Goal: Task Accomplishment & Management: Manage account settings

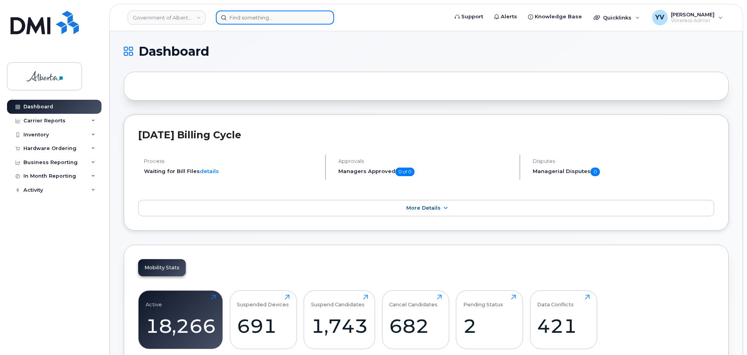
click at [232, 17] on input at bounding box center [275, 18] width 118 height 14
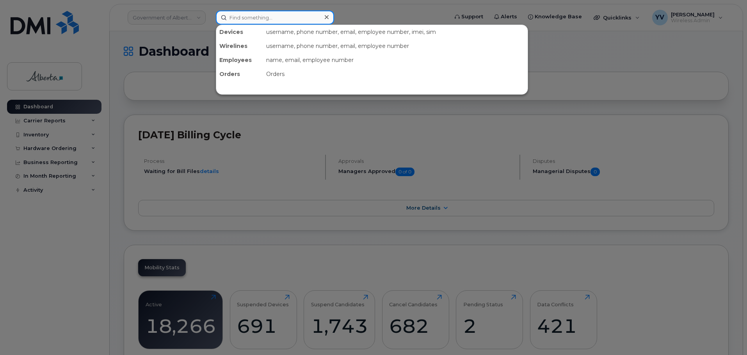
paste input "7807287868"
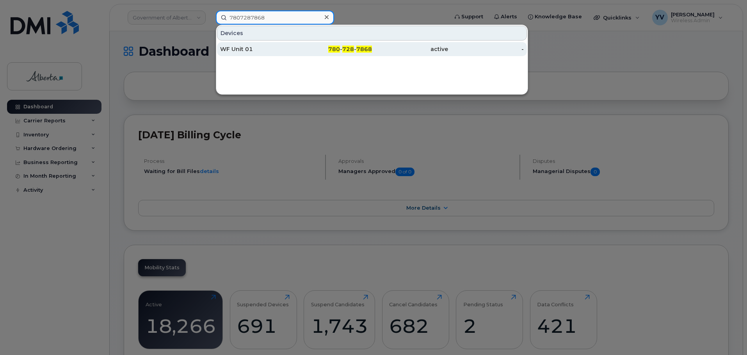
type input "7807287868"
click at [351, 46] on span "728" at bounding box center [348, 49] width 12 height 7
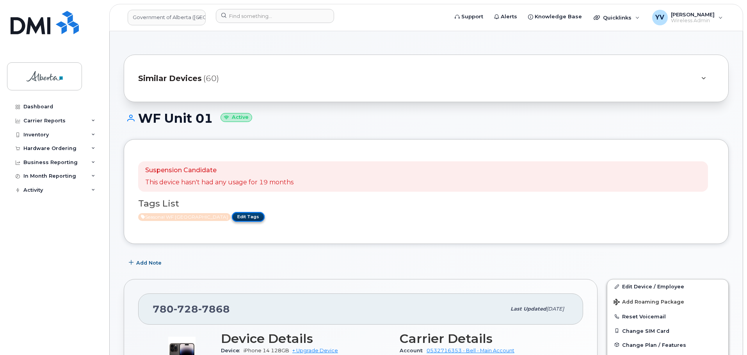
click at [238, 217] on link "Edit Tags" at bounding box center [248, 217] width 33 height 10
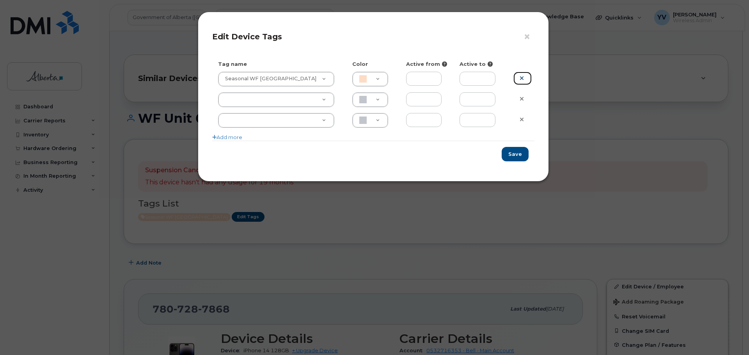
click at [524, 78] on icon at bounding box center [522, 78] width 4 height 6
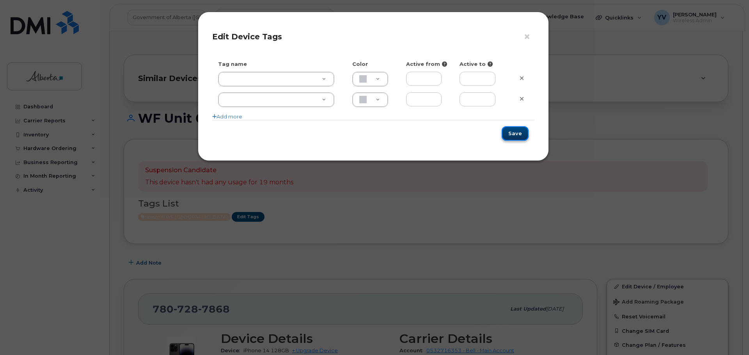
click at [515, 133] on button "Save" at bounding box center [515, 133] width 27 height 14
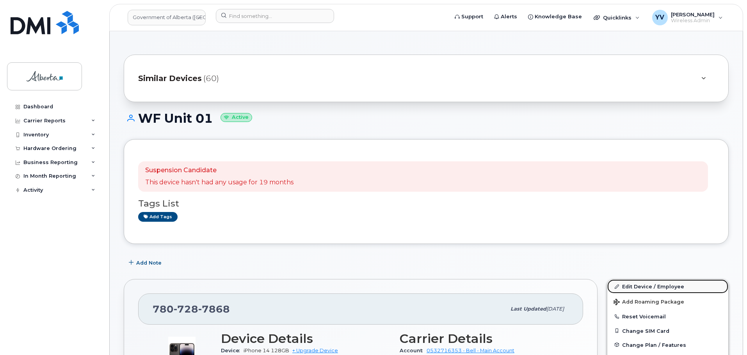
click at [630, 286] on link "Edit Device / Employee" at bounding box center [667, 287] width 121 height 14
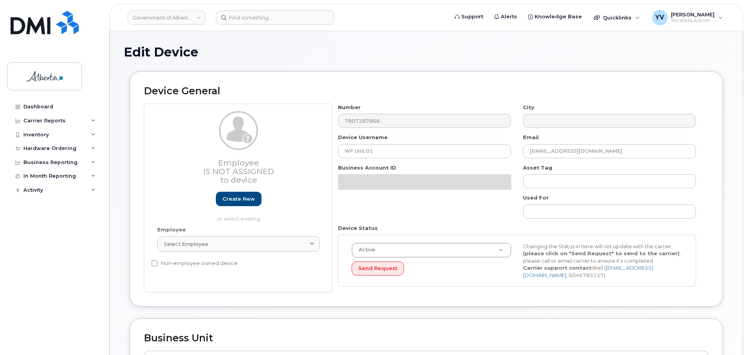
select select "4797726"
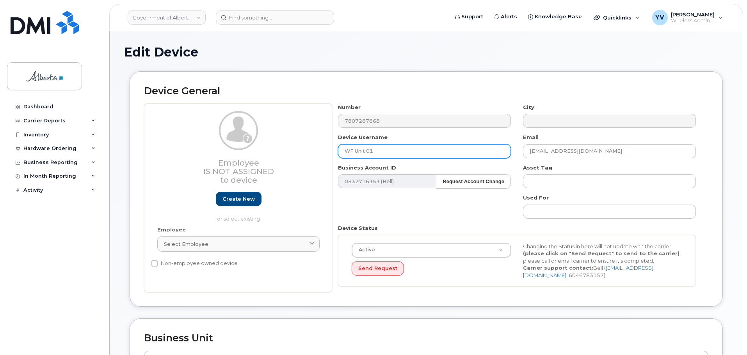
drag, startPoint x: 373, startPoint y: 154, endPoint x: 339, endPoint y: 154, distance: 34.7
click at [339, 154] on input "WF Unit 01" at bounding box center [424, 151] width 173 height 14
paste input "[PERSON_NAME]"
click at [344, 148] on input "[PERSON_NAME]" at bounding box center [424, 151] width 173 height 14
type input "[PERSON_NAME]"
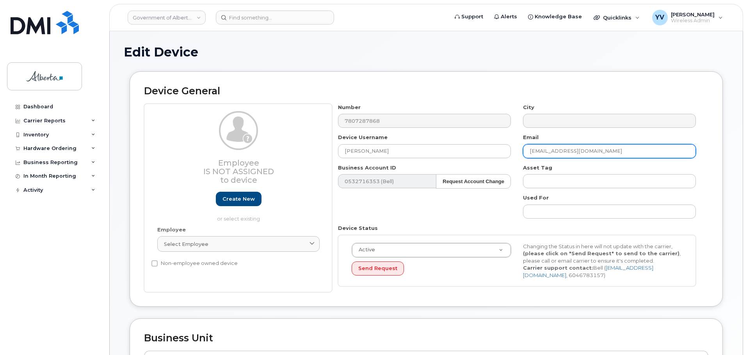
drag, startPoint x: 594, startPoint y: 151, endPoint x: 520, endPoint y: 152, distance: 73.7
click at [520, 152] on div "Email Kyla.Larder@gov.ab.ca" at bounding box center [609, 146] width 185 height 25
paste input "carmen.seewitz"
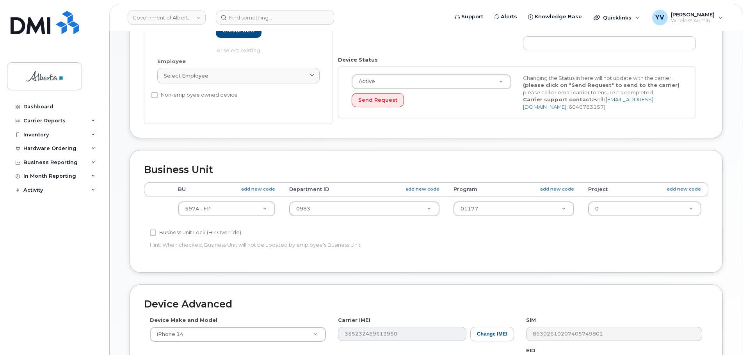
scroll to position [210, 0]
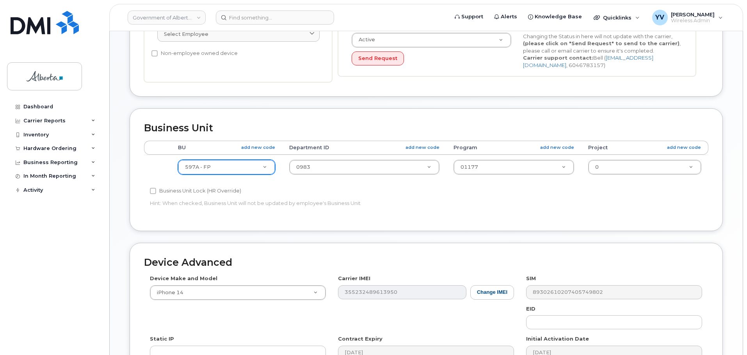
type input "[PERSON_NAME][EMAIL_ADDRESS][DOMAIN_NAME]"
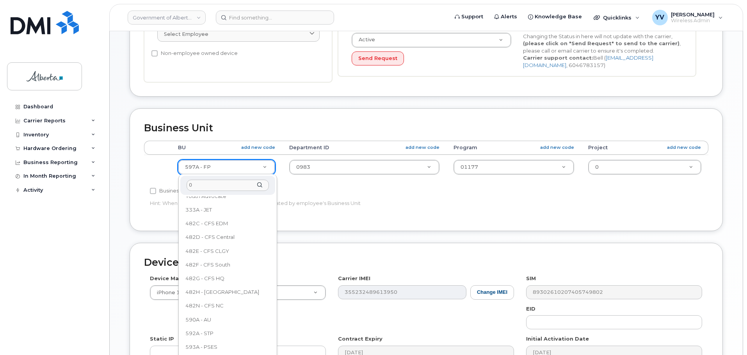
scroll to position [0, 0]
type input "095"
select select "4749743"
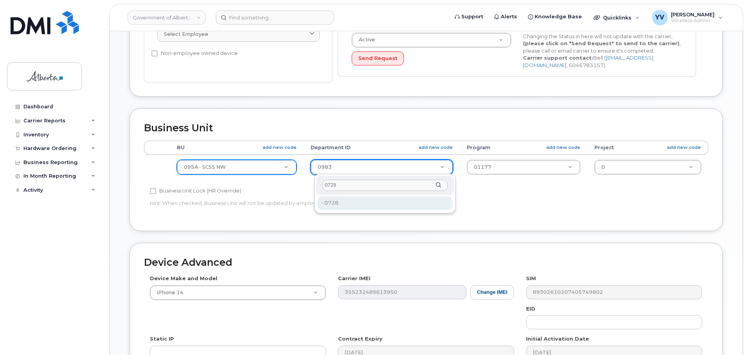
type input "0728"
type input "4752379"
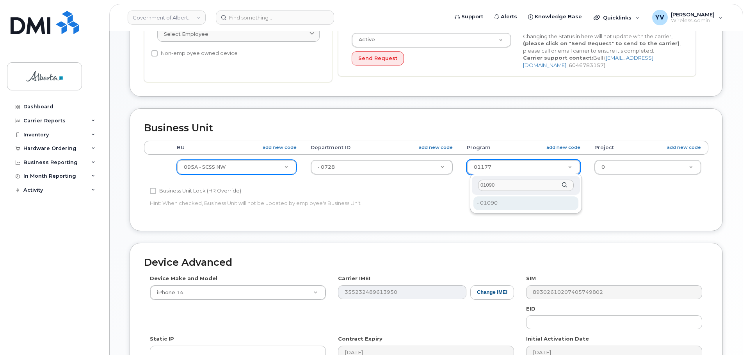
type input "01090"
type input "4206367"
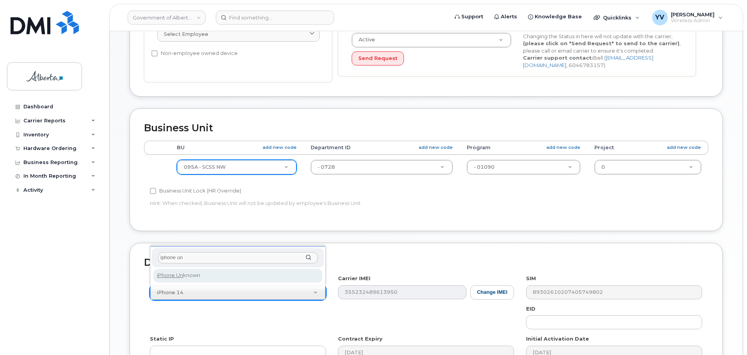
type input "iphone un"
select select "185"
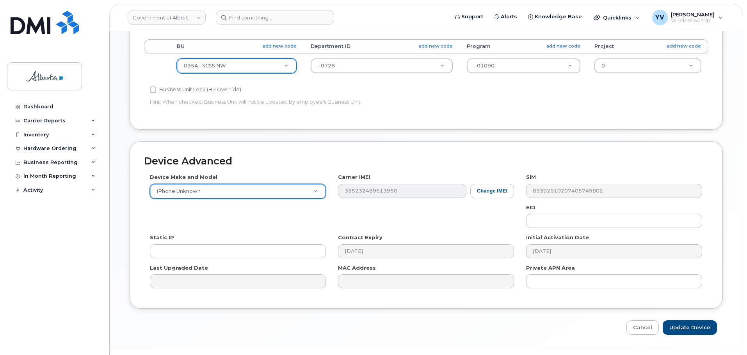
scroll to position [330, 0]
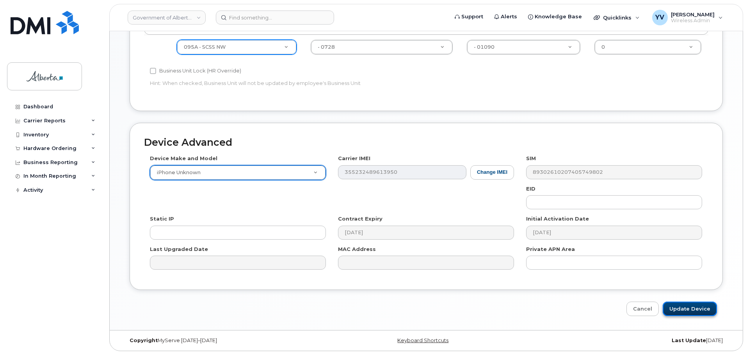
click at [695, 308] on input "Update Device" at bounding box center [689, 309] width 54 height 14
type input "Saving..."
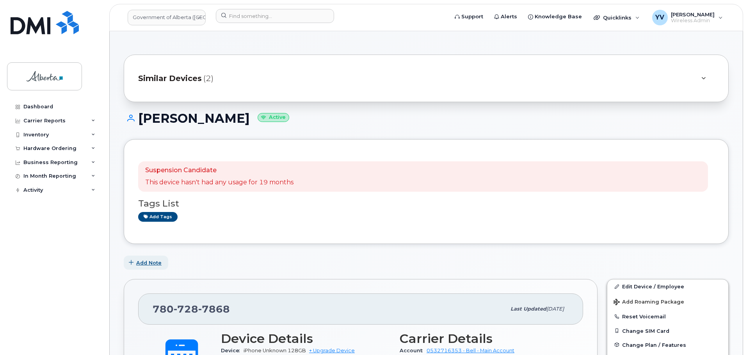
click at [149, 258] on button "Add Note" at bounding box center [146, 263] width 44 height 14
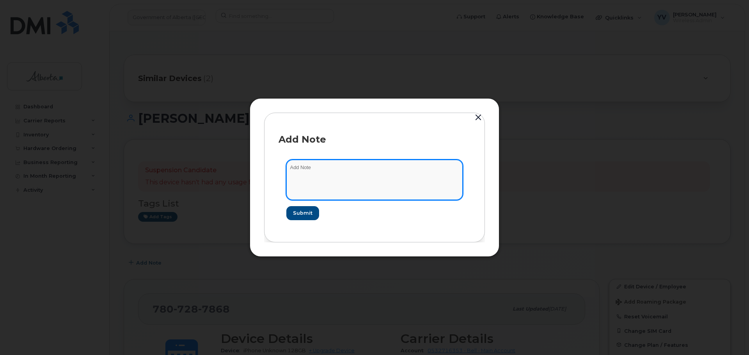
click at [298, 172] on textarea at bounding box center [374, 180] width 176 height 40
paste textarea "SCTASK0863491 7807287868 DO NOT DELETE - BEING REASSIGNED to Carmen Seewitz. Pr…"
type textarea "SCTASK0863491 7807287868 DO NOT DELETE - BEING REASSIGNED to Carmen Seewitz. Pr…"
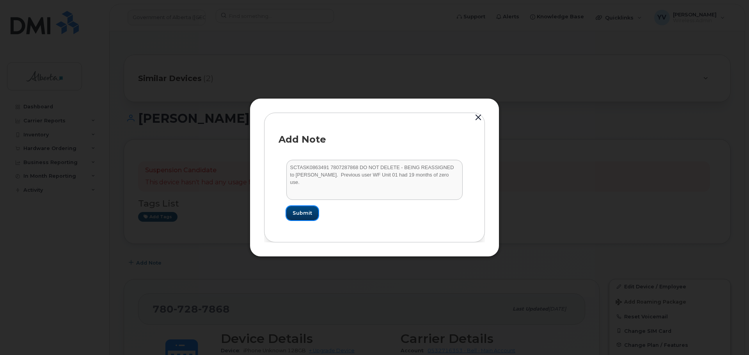
click at [303, 214] on span "Submit" at bounding box center [303, 213] width 20 height 7
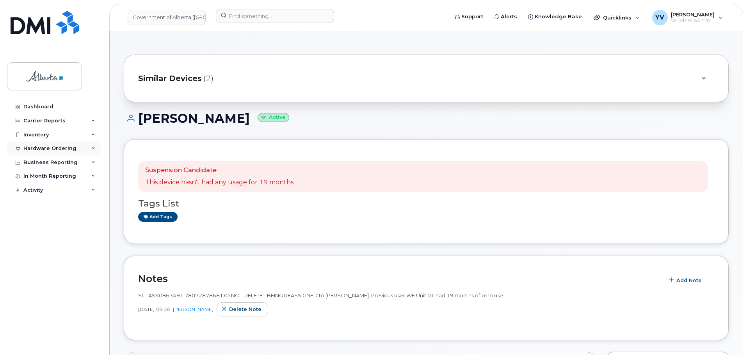
click at [38, 149] on div "Hardware Ordering" at bounding box center [49, 149] width 53 height 6
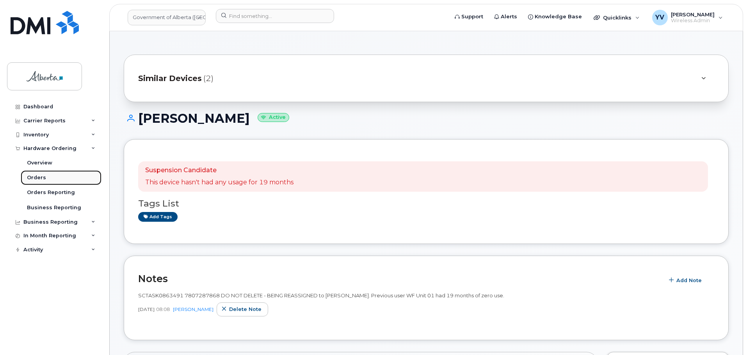
click at [37, 176] on div "Orders" at bounding box center [36, 177] width 19 height 7
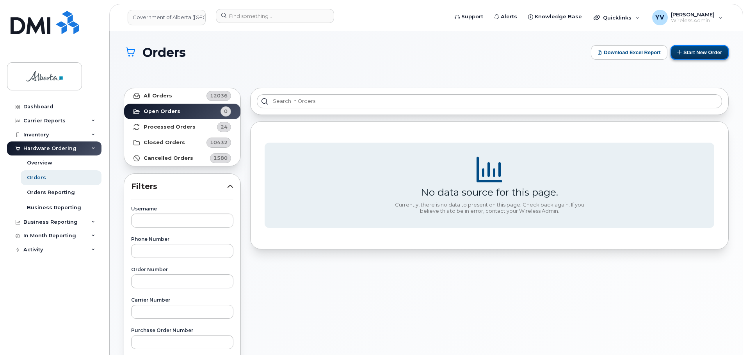
click at [702, 52] on button "Start New Order" at bounding box center [699, 52] width 58 height 14
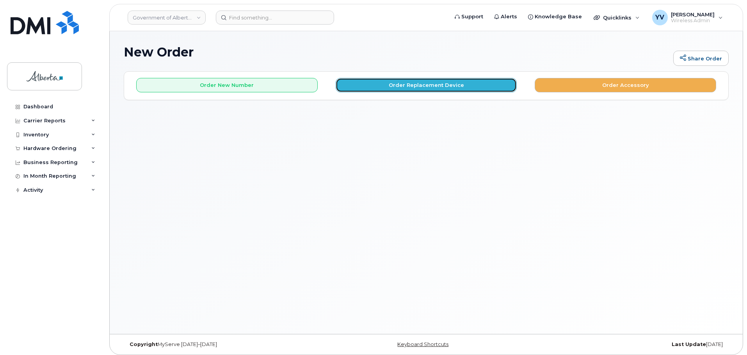
click at [453, 87] on button "Order Replacement Device" at bounding box center [426, 85] width 181 height 14
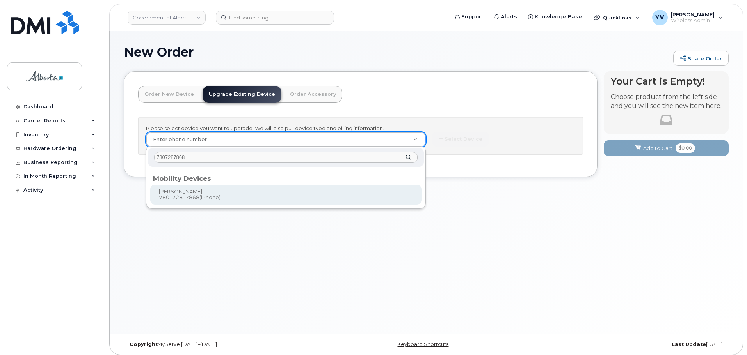
type input "7807287868"
type input "993151"
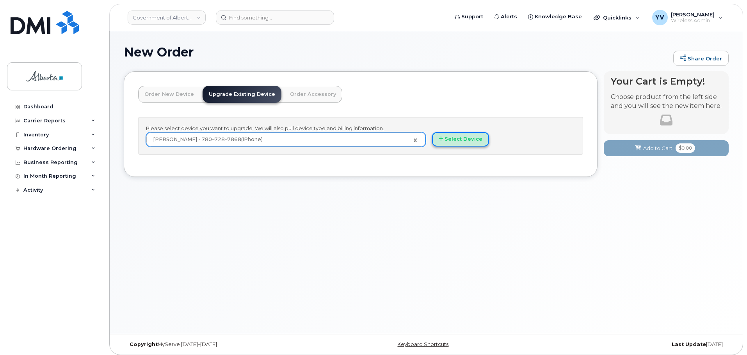
click at [460, 139] on button "Select Device" at bounding box center [460, 139] width 57 height 14
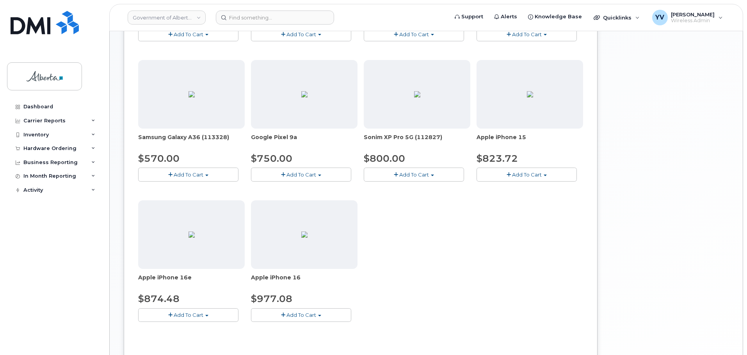
scroll to position [267, 0]
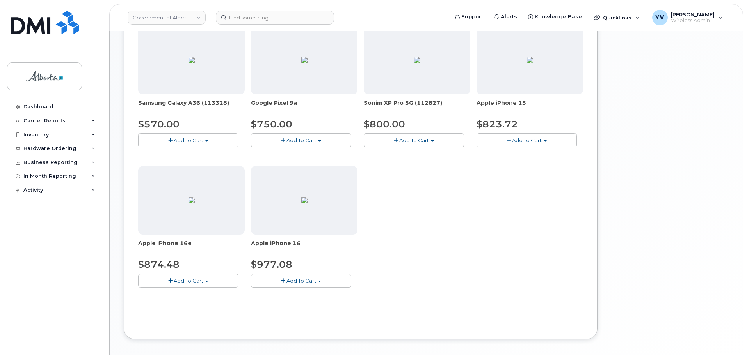
click at [208, 281] on span "button" at bounding box center [206, 282] width 3 height 2
click at [206, 303] on link "$874.48 - 30-day upgrade (128GB model)" at bounding box center [202, 305] width 124 height 10
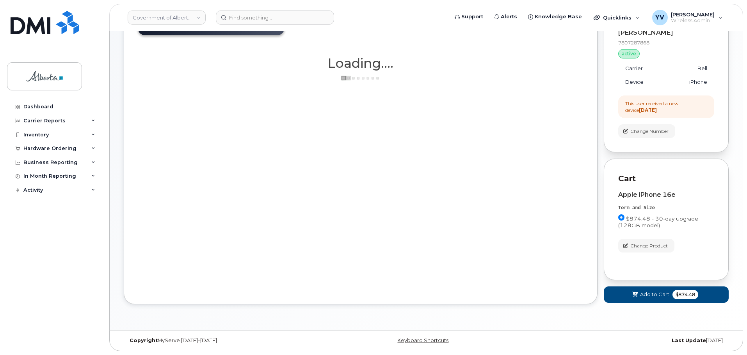
scroll to position [68, 0]
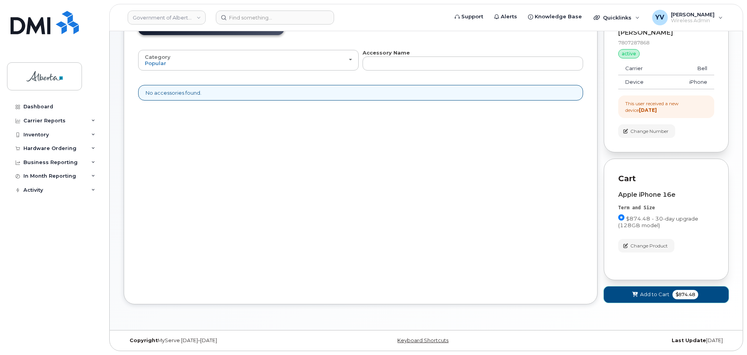
click at [654, 292] on span "Add to Cart" at bounding box center [654, 294] width 29 height 7
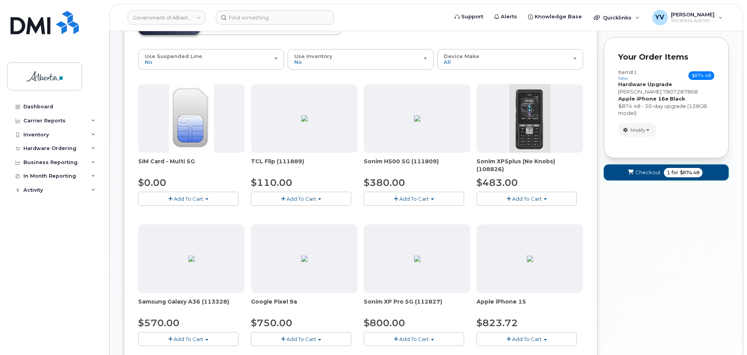
click at [645, 171] on span "Checkout" at bounding box center [647, 172] width 25 height 7
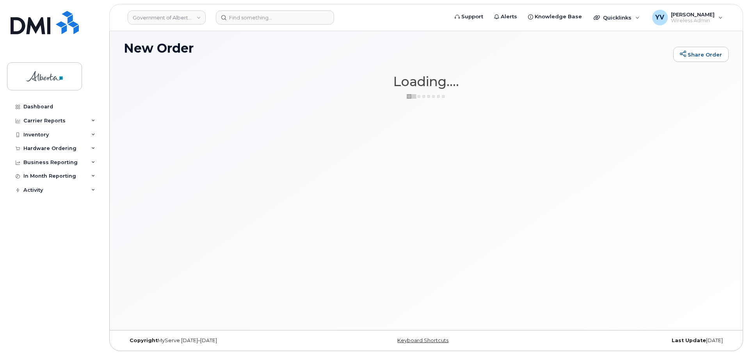
scroll to position [4, 0]
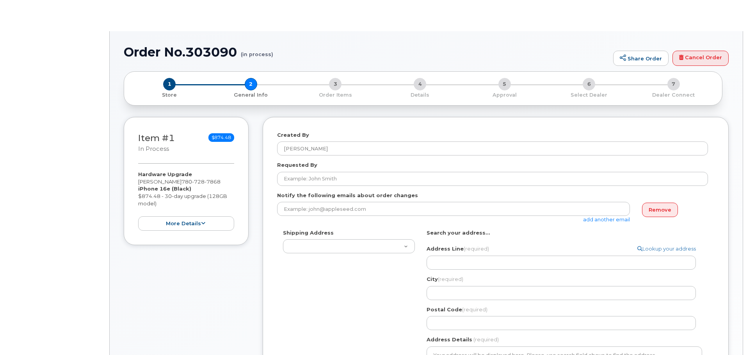
select select
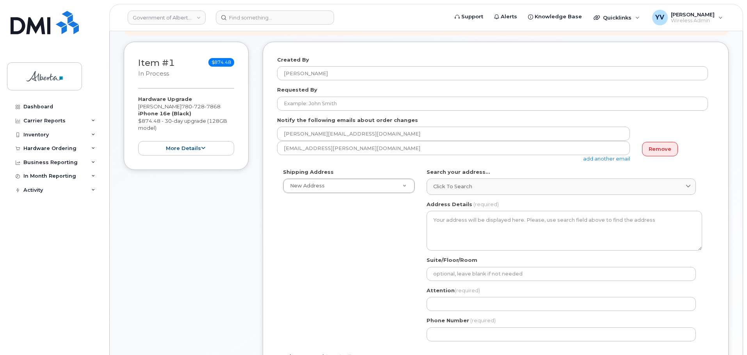
scroll to position [107, 0]
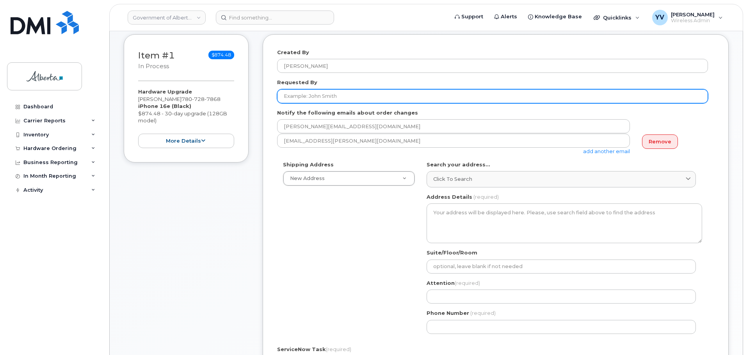
drag, startPoint x: 338, startPoint y: 96, endPoint x: 293, endPoint y: 96, distance: 45.3
click at [293, 96] on input "Requested By" at bounding box center [492, 96] width 431 height 14
paste input "[PERSON_NAME]"
type input "[PERSON_NAME]"
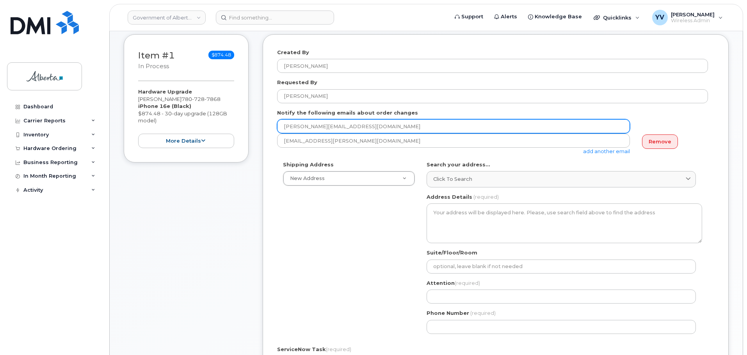
drag, startPoint x: 362, startPoint y: 124, endPoint x: 255, endPoint y: 120, distance: 107.4
click at [255, 120] on div "Item #1 in process $874.48 Hardware Upgrade [PERSON_NAME] [PHONE_NUMBER] iPhone…" at bounding box center [426, 271] width 605 height 474
paste input "[PERSON_NAME].[PERSON_NAME]"
click at [284, 128] on input "anisha.Dick@gov.ab.ca" at bounding box center [453, 126] width 353 height 14
type input "Tanisha.Dick@gov.ab.ca"
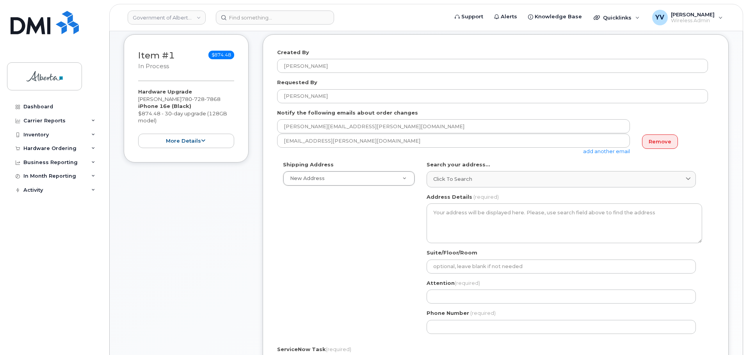
click at [593, 150] on link "add another email" at bounding box center [606, 151] width 47 height 6
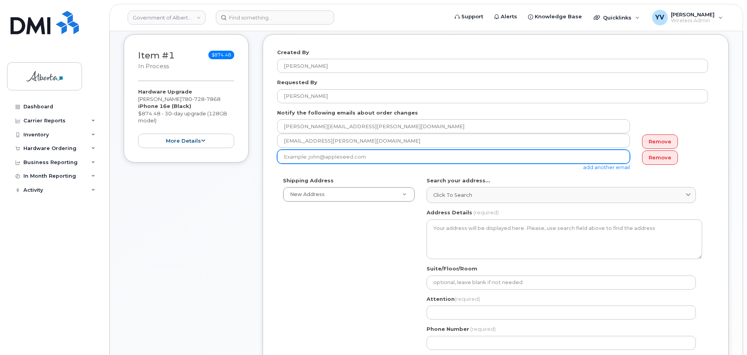
click at [284, 156] on input "email" at bounding box center [453, 157] width 353 height 14
paste input "Sherry.Gauchier@gov.ab.ca"
type input "Sherry.Gauchier@gov.ab.ca"
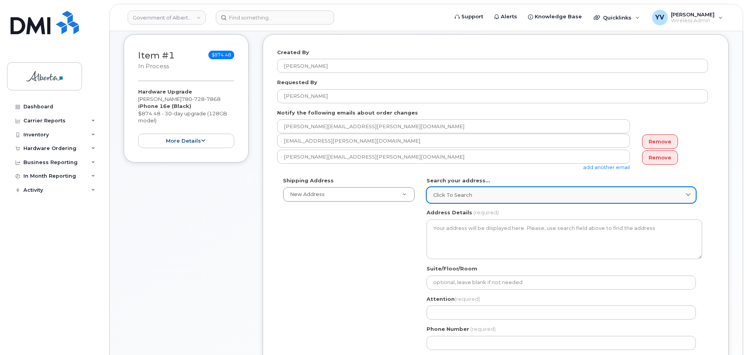
click at [457, 193] on span "Click to search" at bounding box center [452, 195] width 39 height 7
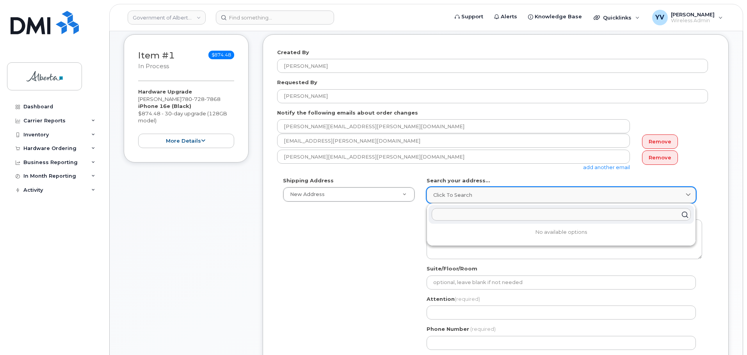
paste input "111 - 54 Street"
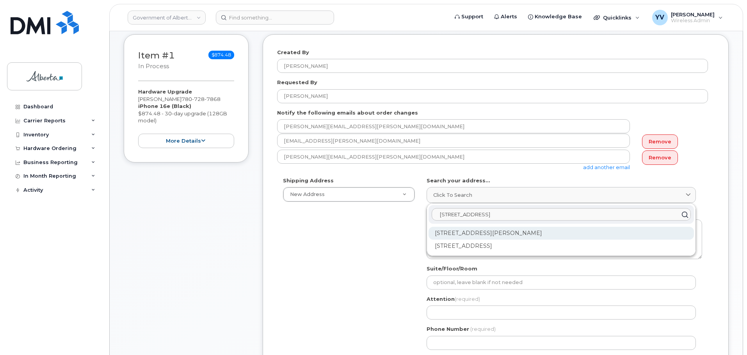
type input "111 - 54 Street"
click at [487, 230] on div "111 54 St Edson AB T7E 1T2" at bounding box center [560, 233] width 265 height 13
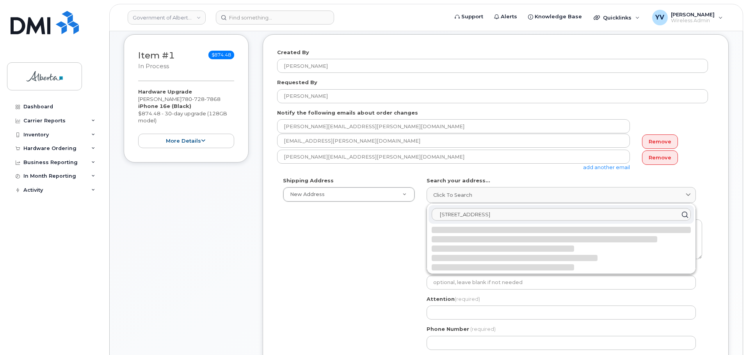
select select
type textarea "111 54 St EDSON AB T7E 1T2 CANADA"
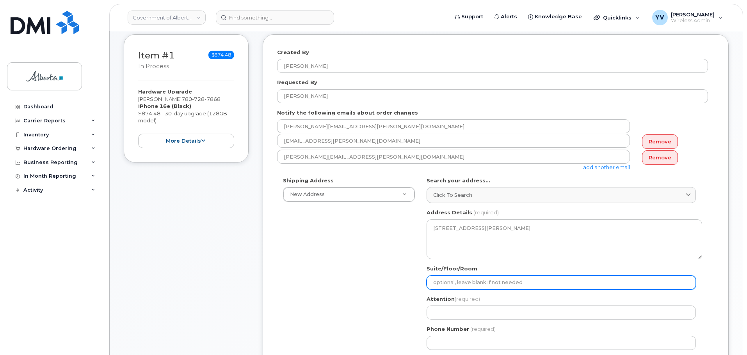
click at [444, 279] on input "Suite/Floor/Room" at bounding box center [560, 283] width 269 height 14
paste input "ROOM 107"
select select
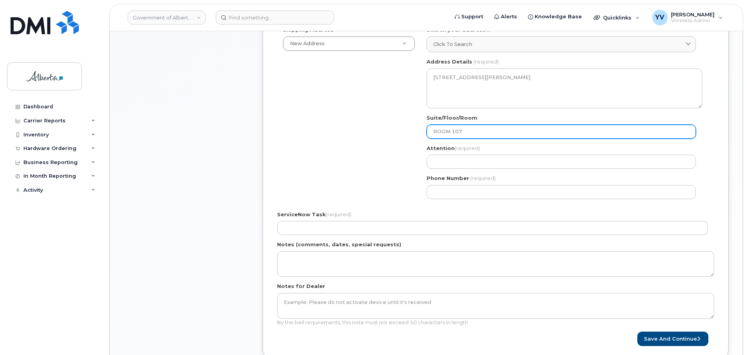
scroll to position [274, 0]
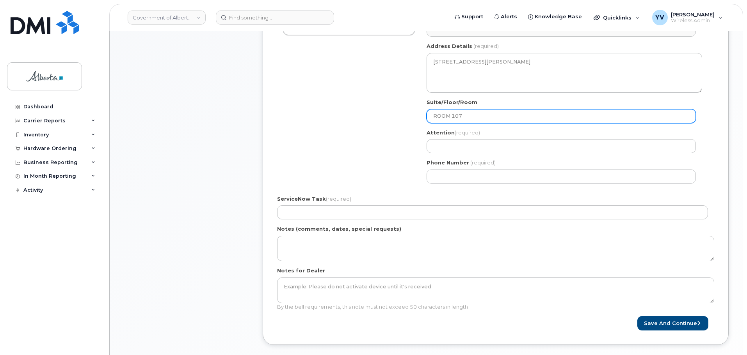
type input "ROOM 107"
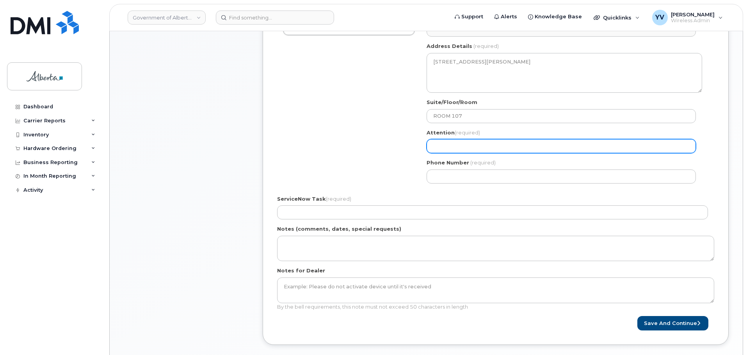
click at [435, 152] on input "Attention (required)" at bounding box center [560, 146] width 269 height 14
paste input "Sherry Gauchier"
select select
type input "Sherry Gauchier"
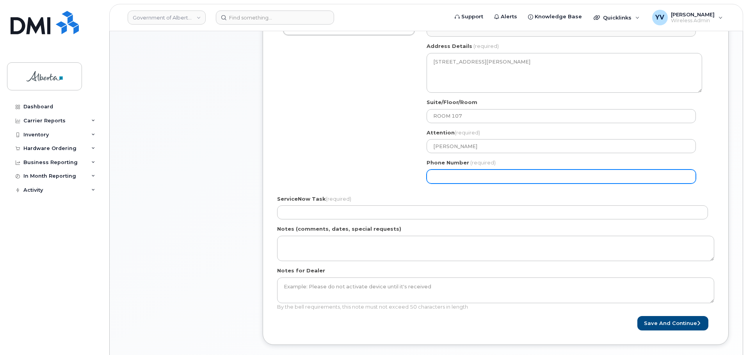
click at [433, 178] on input "Phone Number" at bounding box center [560, 177] width 269 height 14
paste input "7807238317"
select select
type input "7807238317"
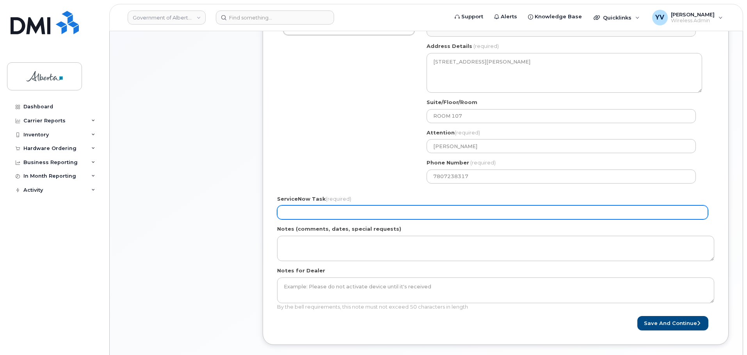
click at [293, 208] on input "ServiceNow Task (required)" at bounding box center [492, 213] width 431 height 14
paste input "SCTASK0863491"
type input "SCTASK0863491"
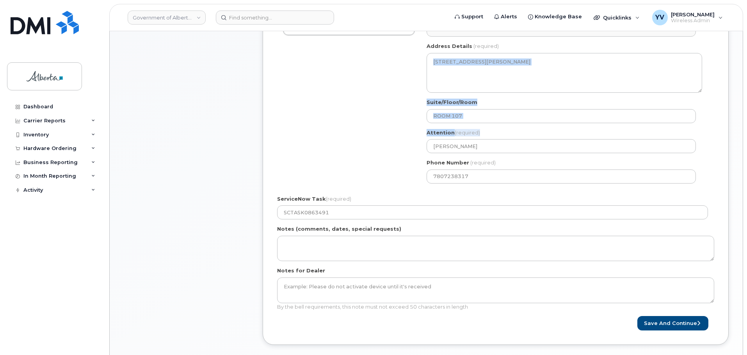
drag, startPoint x: 746, startPoint y: 136, endPoint x: 749, endPoint y: 71, distance: 64.8
click at [746, 71] on html "Government of [GEOGRAPHIC_DATA] ([GEOGRAPHIC_DATA]) Support Alerts Knowledge Ba…" at bounding box center [373, 150] width 747 height 849
click at [582, 192] on form "Created By Yen Vong Requested By Tanisha Dick Notify the following emails about…" at bounding box center [495, 106] width 437 height 449
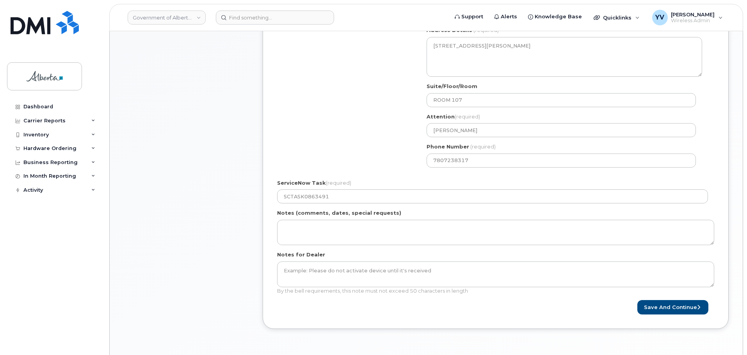
scroll to position [342, 0]
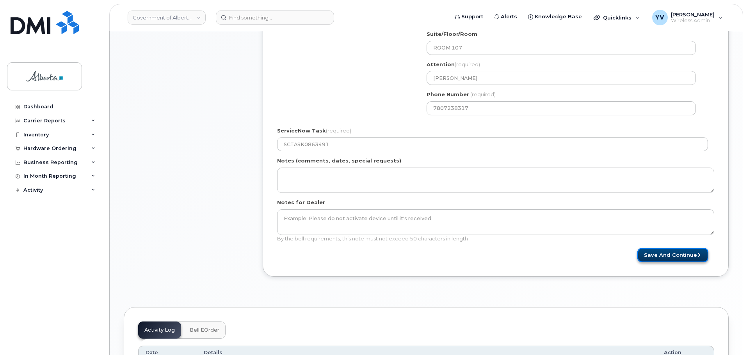
click at [681, 254] on button "Save and Continue" at bounding box center [672, 255] width 71 height 14
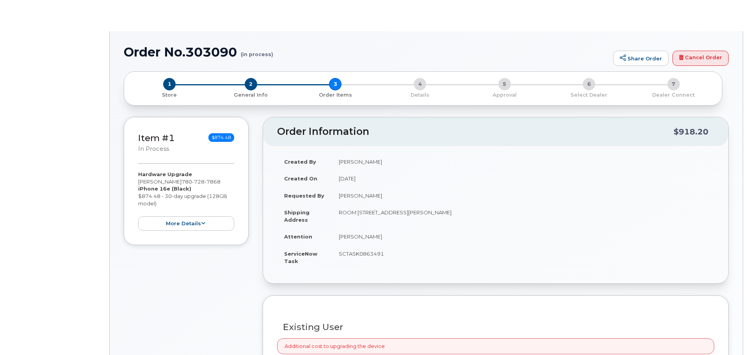
type input "[PERSON_NAME]"
type input "[PERSON_NAME][EMAIL_ADDRESS][DOMAIN_NAME]"
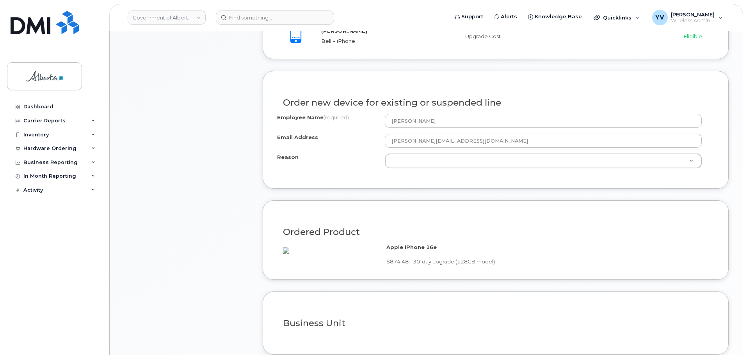
scroll to position [391, 0]
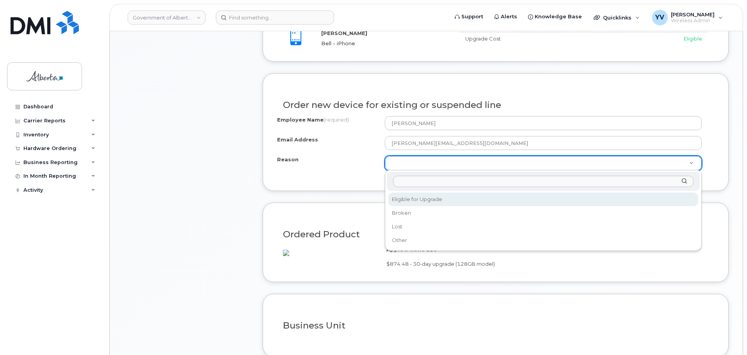
select select "eligible_for_upgrade"
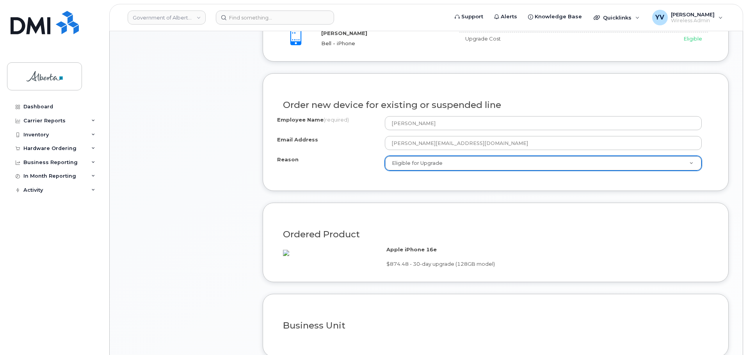
click at [746, 158] on body "Government of [GEOGRAPHIC_DATA] ([GEOGRAPHIC_DATA]) Support Alerts Knowledge Ba…" at bounding box center [373, 193] width 747 height 1169
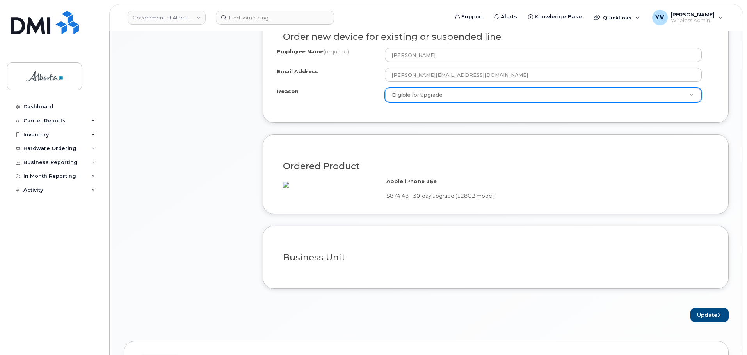
scroll to position [507, 0]
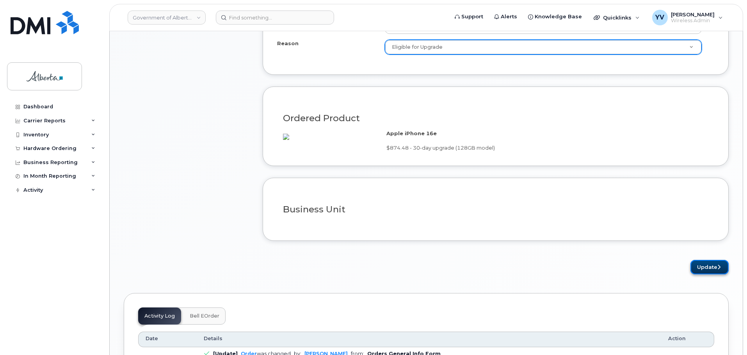
click at [711, 275] on button "Update" at bounding box center [709, 267] width 38 height 14
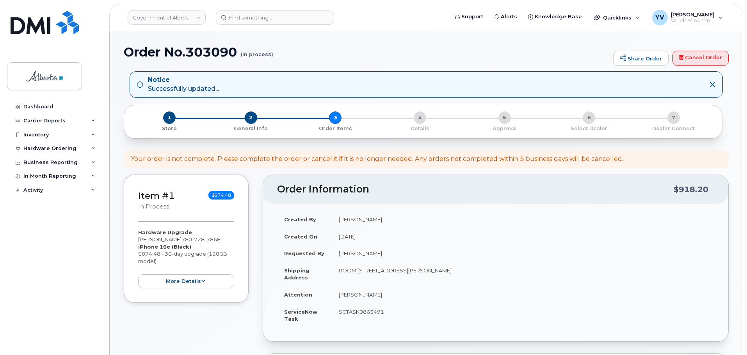
scroll to position [212, 0]
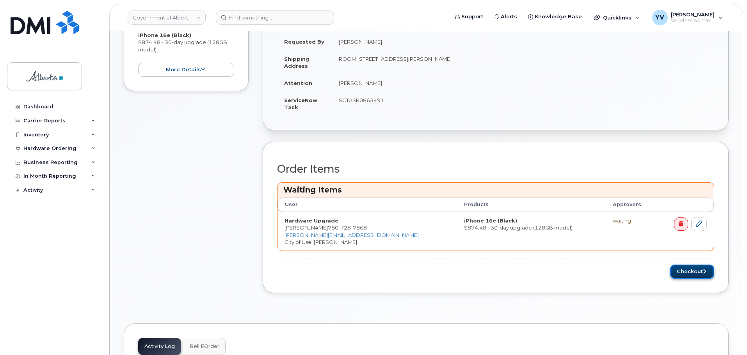
click at [693, 270] on button "Checkout" at bounding box center [692, 272] width 44 height 14
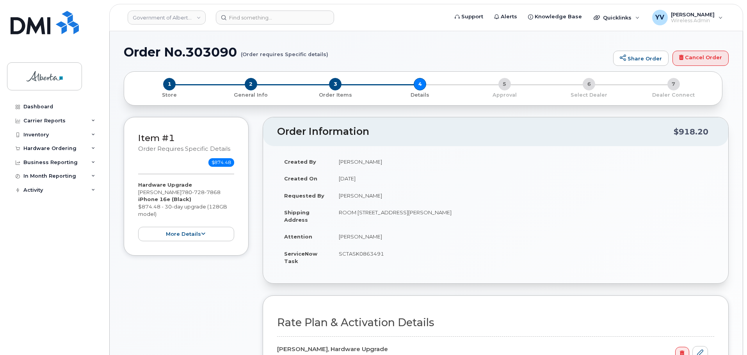
select select
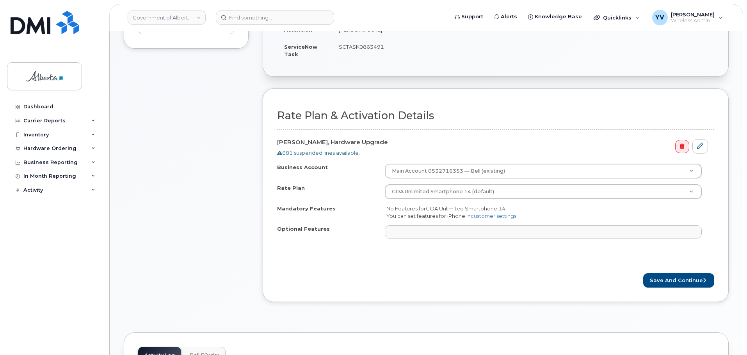
scroll to position [256, 0]
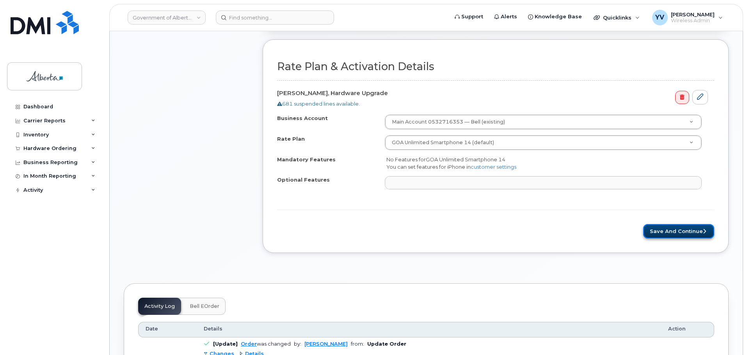
click at [672, 229] on button "Save and Continue" at bounding box center [678, 231] width 71 height 14
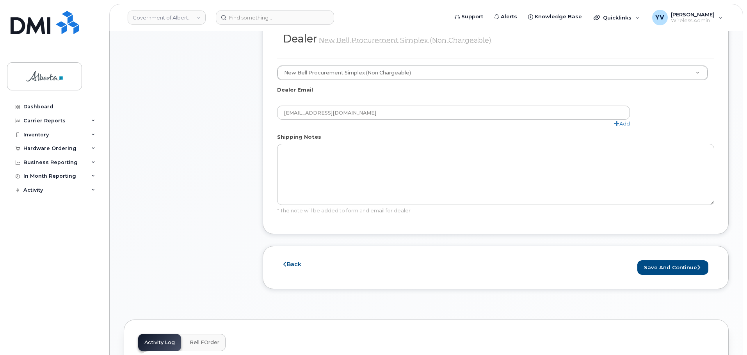
scroll to position [416, 0]
click at [664, 259] on button "Save and Continue" at bounding box center [672, 266] width 71 height 14
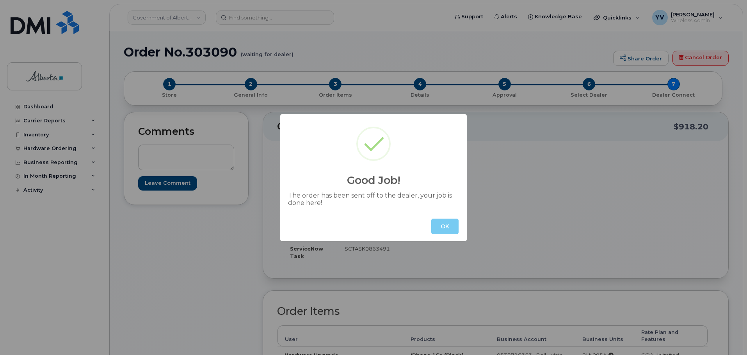
click at [449, 225] on button "OK" at bounding box center [444, 227] width 27 height 16
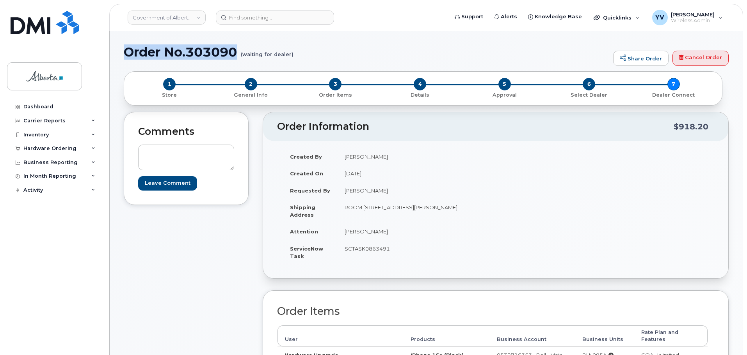
drag, startPoint x: 238, startPoint y: 50, endPoint x: 123, endPoint y: 48, distance: 114.7
copy h1 "Order No.303090"
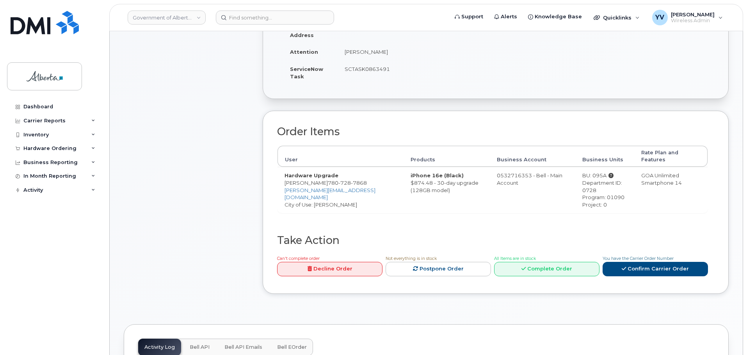
scroll to position [219, 0]
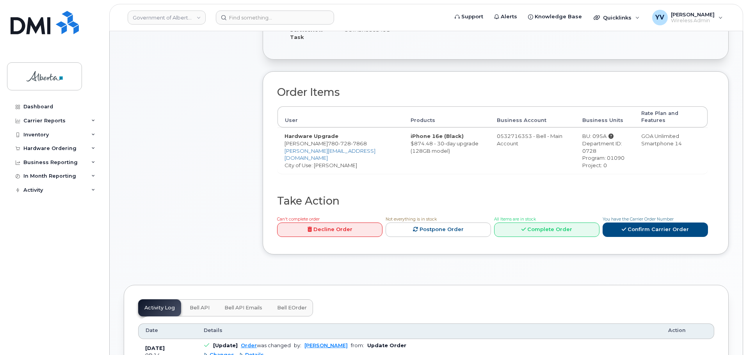
click at [198, 305] on span "Bell API" at bounding box center [200, 308] width 20 height 6
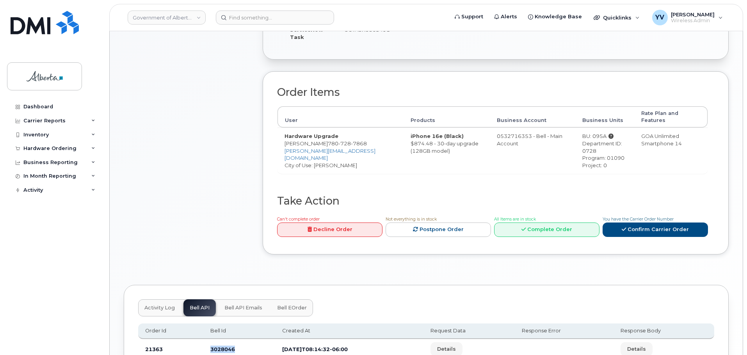
drag, startPoint x: 237, startPoint y: 343, endPoint x: 207, endPoint y: 344, distance: 30.0
click at [207, 344] on td "3028046" at bounding box center [239, 349] width 72 height 21
copy td "3028046"
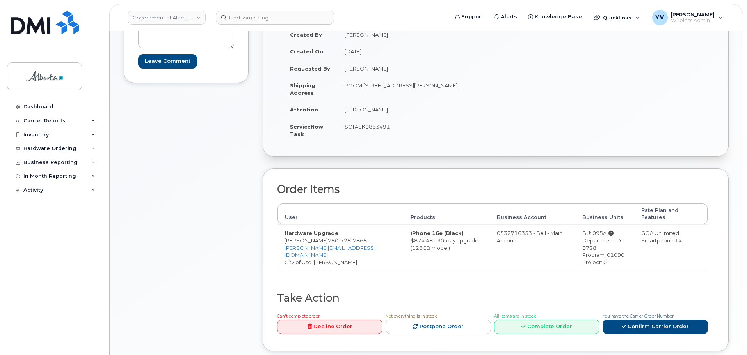
scroll to position [105, 0]
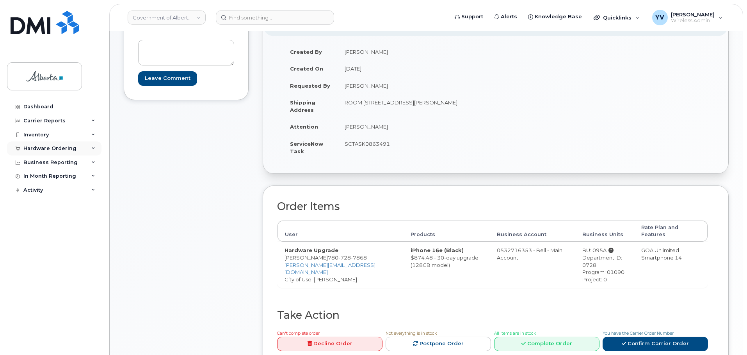
click at [42, 147] on div "Hardware Ordering" at bounding box center [49, 149] width 53 height 6
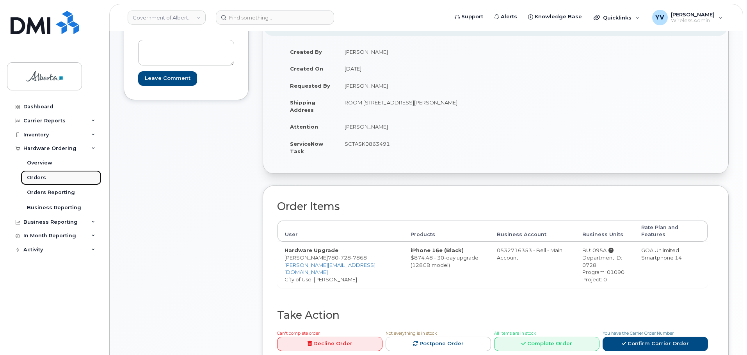
click at [34, 178] on div "Orders" at bounding box center [36, 177] width 19 height 7
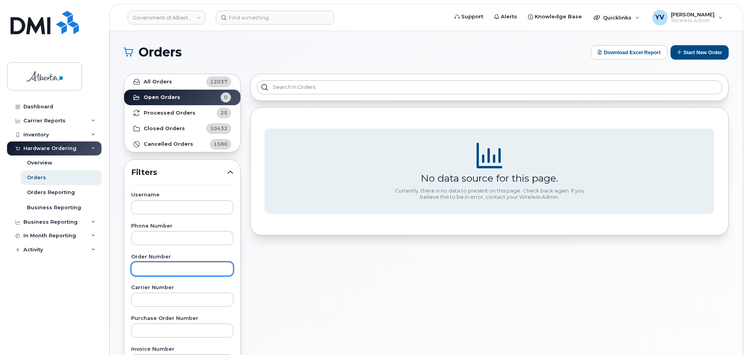
click at [153, 270] on input "text" at bounding box center [182, 269] width 102 height 14
paste input "302961"
type input "302961"
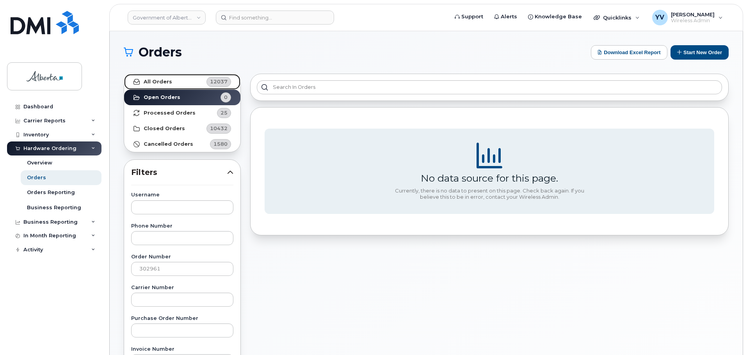
click at [154, 80] on strong "All Orders" at bounding box center [158, 82] width 28 height 6
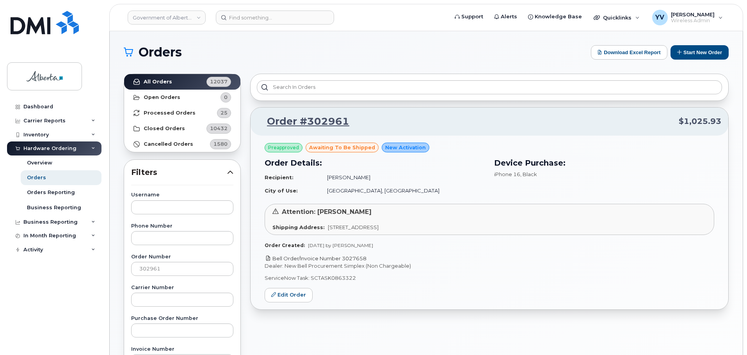
drag, startPoint x: 368, startPoint y: 259, endPoint x: 343, endPoint y: 259, distance: 25.4
click at [343, 259] on p "Bell Order/Invoice Number 3027658" at bounding box center [489, 258] width 449 height 7
copy link "3027658"
click at [243, 20] on input at bounding box center [275, 18] width 118 height 14
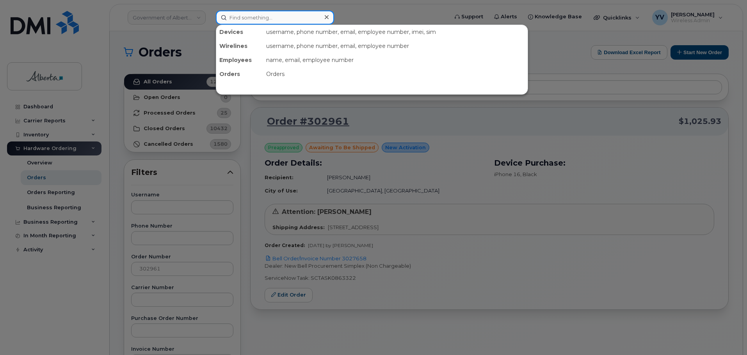
paste input "5873727938"
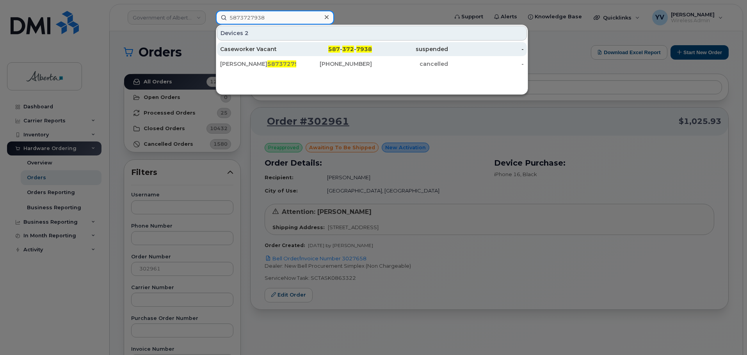
type input "5873727938"
click at [355, 49] on div "587 - 372 - 7938" at bounding box center [334, 49] width 76 height 8
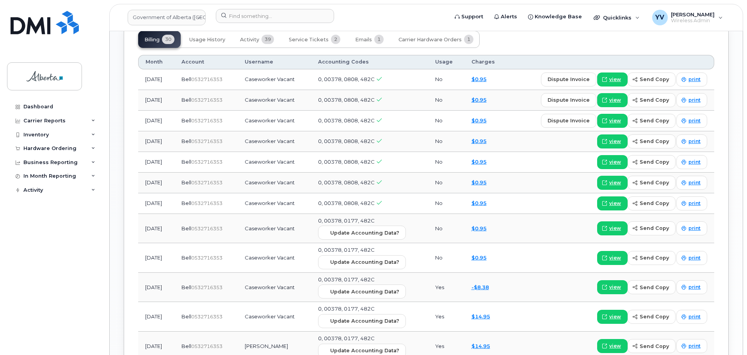
scroll to position [628, 0]
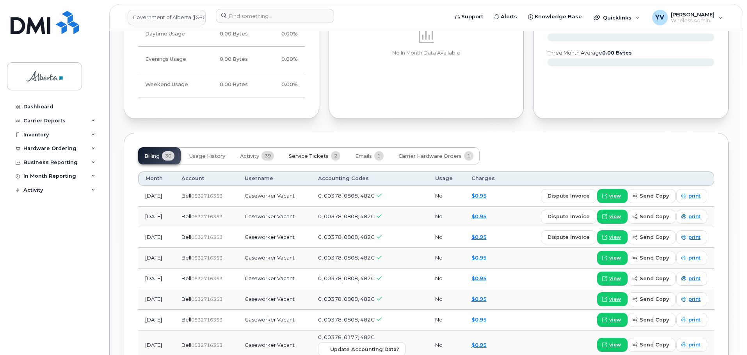
click at [304, 147] on button "Service Tickets 2" at bounding box center [314, 155] width 64 height 17
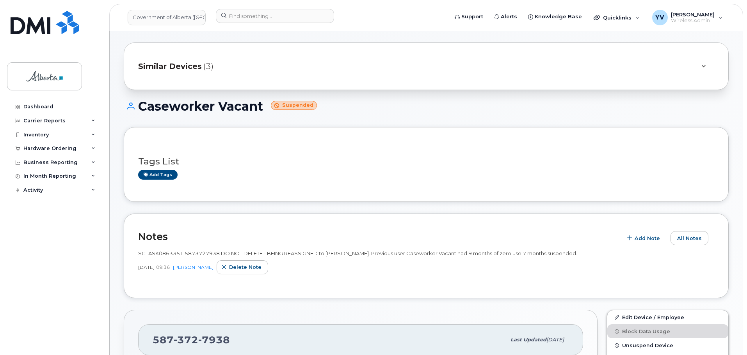
scroll to position [11, 0]
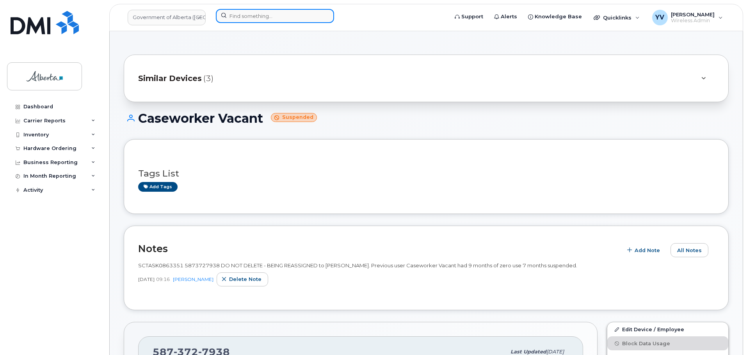
click at [234, 18] on input at bounding box center [275, 16] width 118 height 14
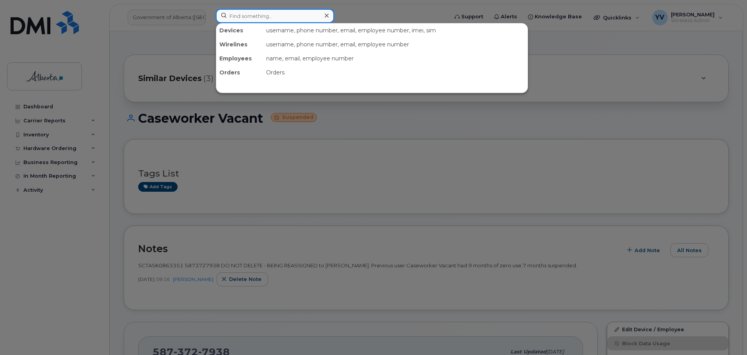
paste input "7802938215"
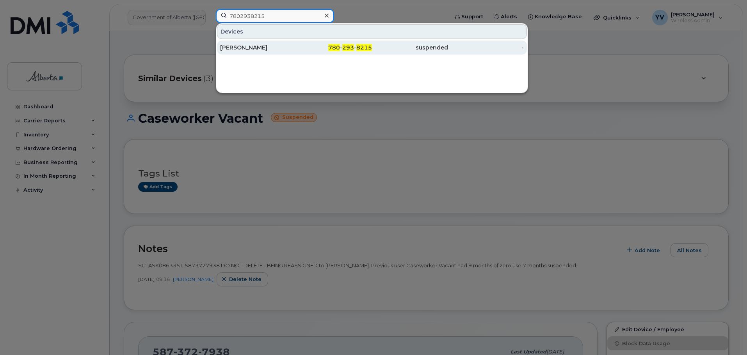
type input "7802938215"
click at [352, 47] on span "293" at bounding box center [348, 47] width 12 height 7
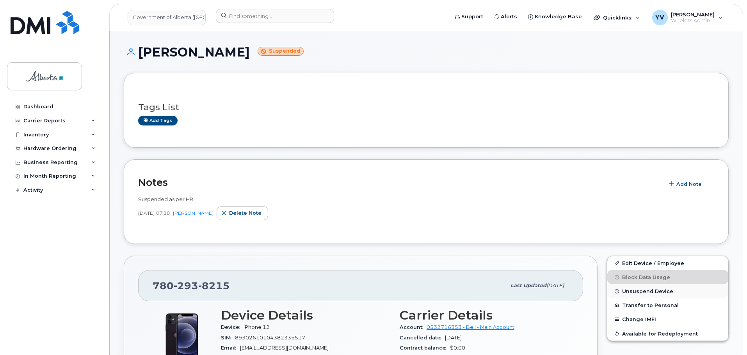
click at [636, 289] on span "Unsuspend Device" at bounding box center [647, 292] width 51 height 6
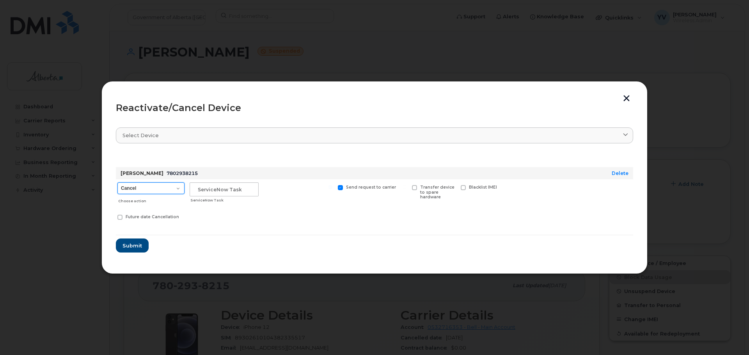
click at [178, 188] on select "Cancel Suspend - Extend Suspension Reactivate" at bounding box center [150, 189] width 67 height 12
select select "[object Object]"
click at [117, 183] on select "Cancel Suspend - Extend Suspension Reactivate" at bounding box center [150, 189] width 67 height 12
click at [198, 187] on input "text" at bounding box center [224, 190] width 69 height 14
paste input "SCTASK0863036"
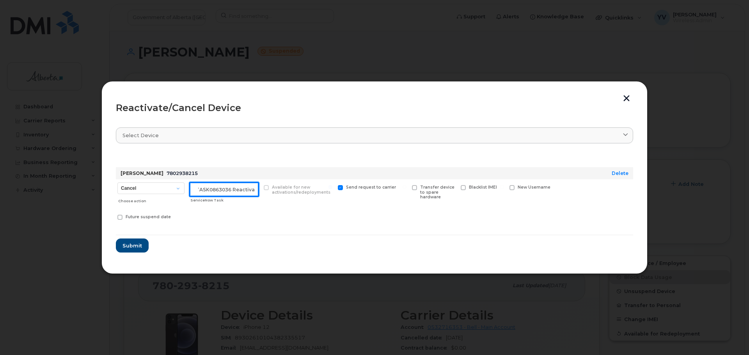
scroll to position [0, 12]
type input "SCTASK0863036 Reactivate"
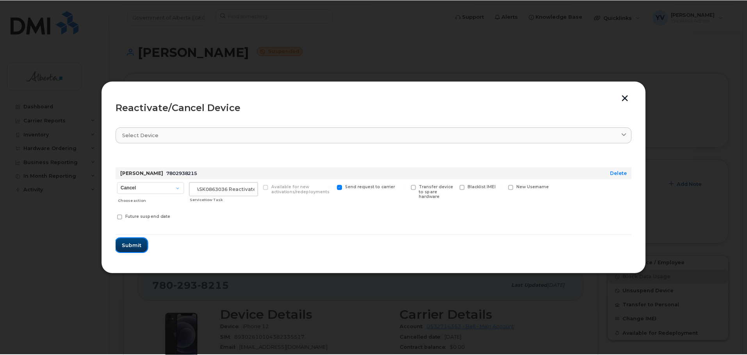
scroll to position [0, 0]
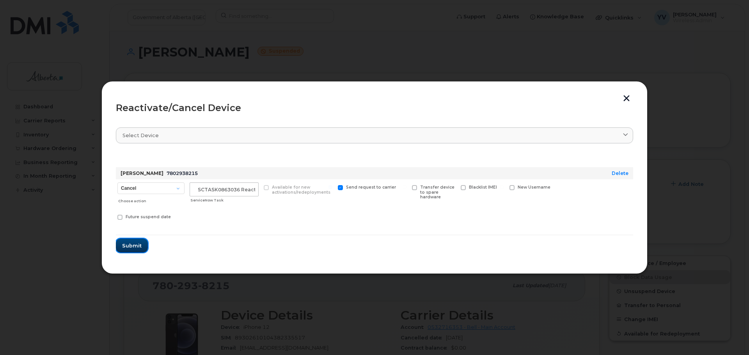
click at [129, 245] on span "Submit" at bounding box center [132, 245] width 20 height 7
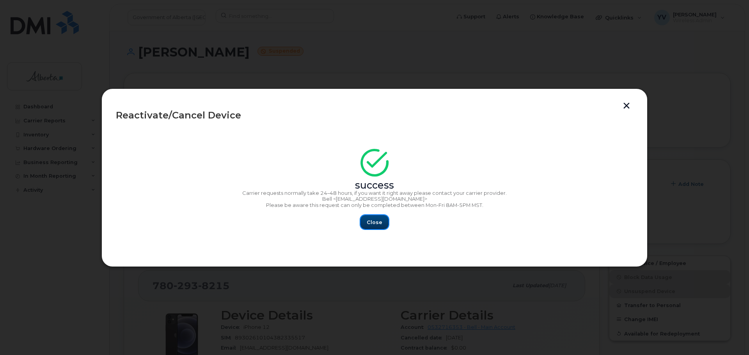
click at [373, 220] on span "Close" at bounding box center [375, 222] width 16 height 7
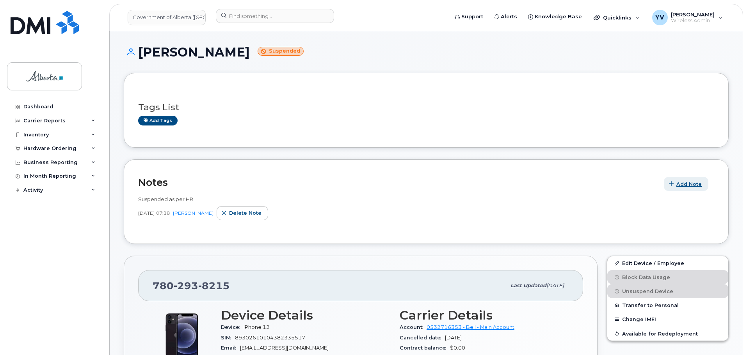
click at [693, 181] on span "Add Note" at bounding box center [688, 184] width 25 height 7
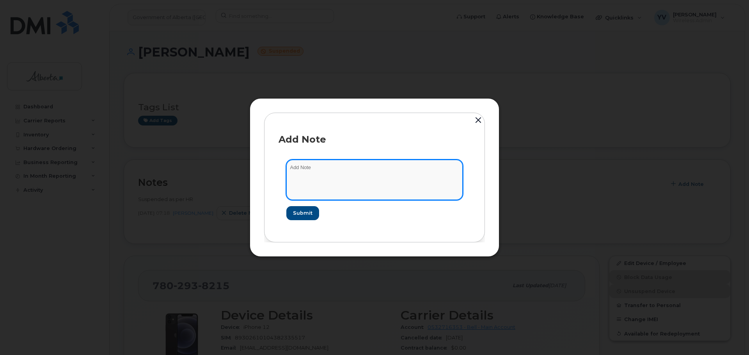
click at [295, 171] on textarea at bounding box center [374, 180] width 176 height 40
paste textarea "SCTASK0863036 7802938215 DO NOT DELETE - BEING REASSIGNED to Brajesh Ranjan. Pr…"
type textarea "SCTASK0863036 7802938215 DO NOT DELETE - BEING REASSIGNED to Brajesh Ranjan. Pr…"
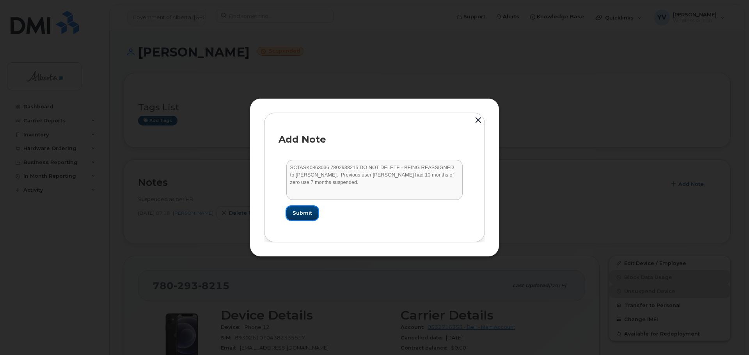
click at [299, 215] on span "Submit" at bounding box center [303, 213] width 20 height 7
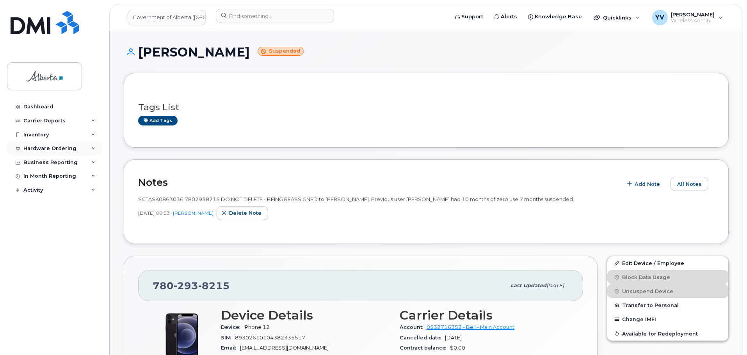
click at [38, 146] on div "Hardware Ordering" at bounding box center [49, 149] width 53 height 6
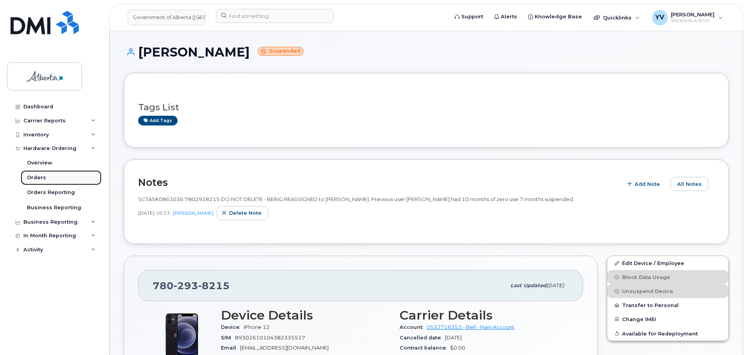
click at [34, 177] on div "Orders" at bounding box center [36, 177] width 19 height 7
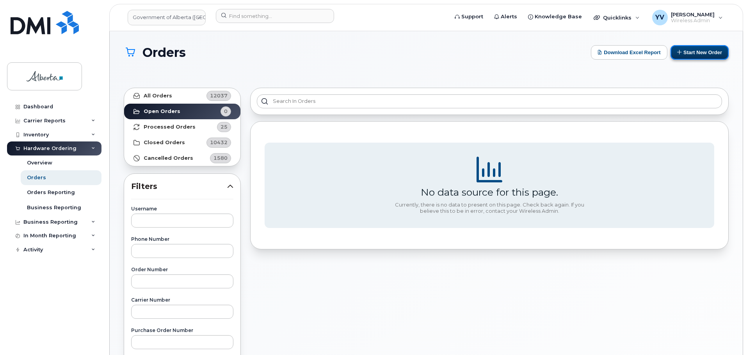
click at [709, 52] on button "Start New Order" at bounding box center [699, 52] width 58 height 14
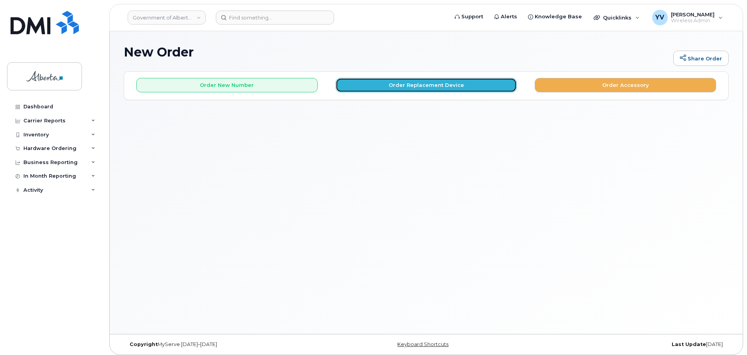
click at [404, 89] on button "Order Replacement Device" at bounding box center [426, 85] width 181 height 14
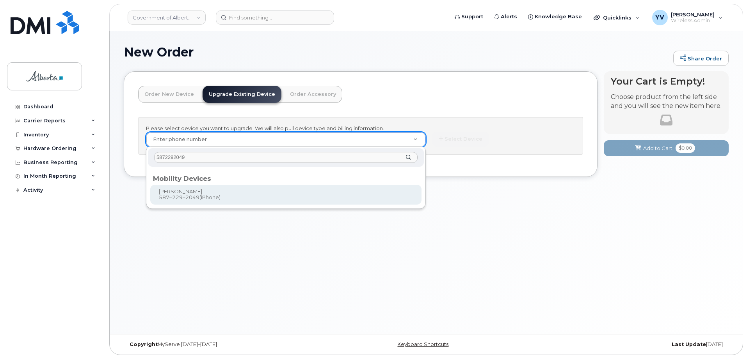
type input "5872292049"
type input "791634"
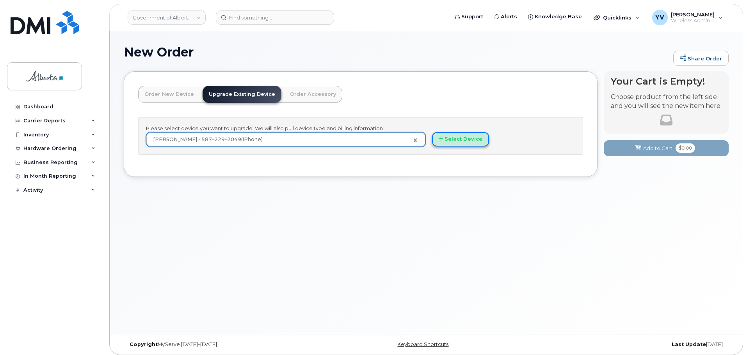
click at [465, 135] on button "Select Device" at bounding box center [460, 139] width 57 height 14
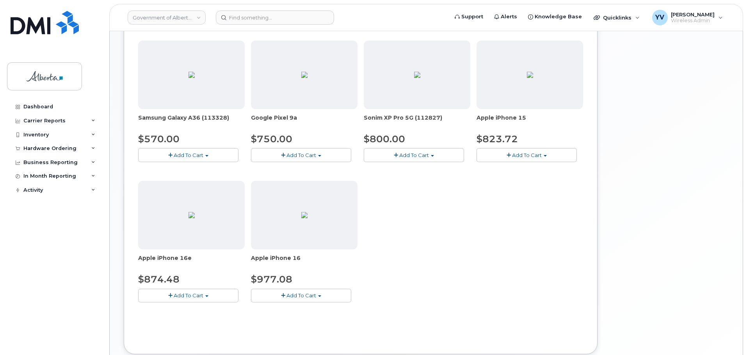
scroll to position [269, 0]
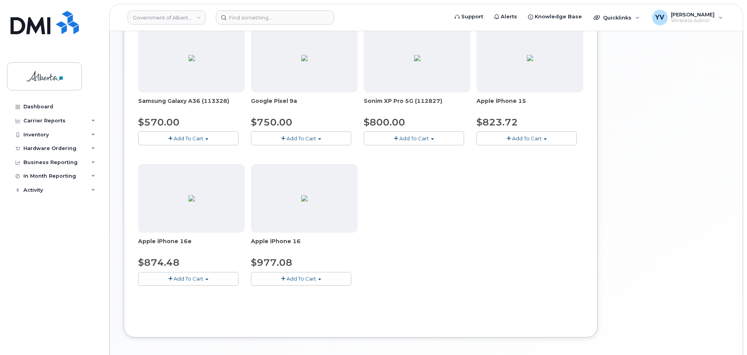
click at [319, 277] on button "Add To Cart" at bounding box center [301, 279] width 100 height 14
click at [326, 303] on link "$977.08 - 30-day upgrade (128GB model)" at bounding box center [315, 303] width 124 height 10
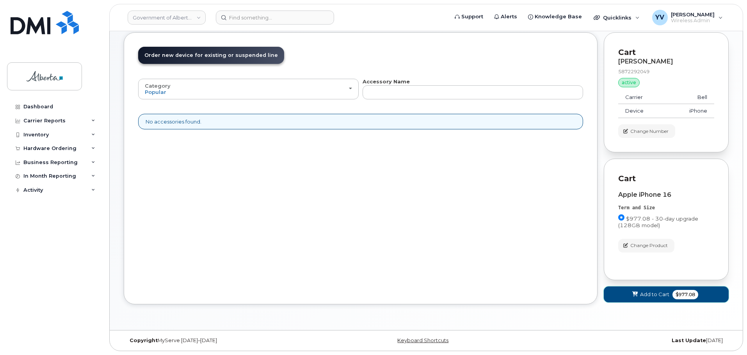
click at [651, 295] on span "Add to Cart" at bounding box center [654, 294] width 29 height 7
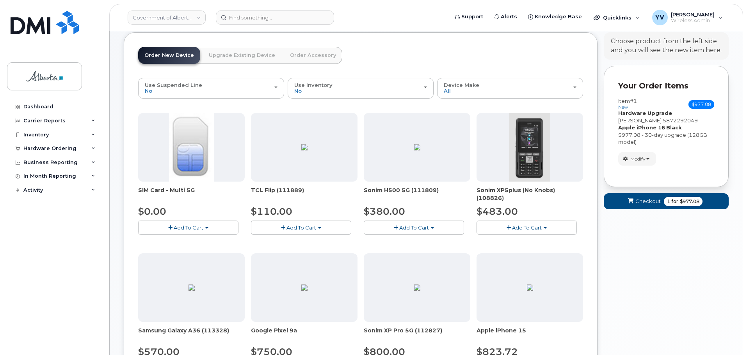
scroll to position [0, 0]
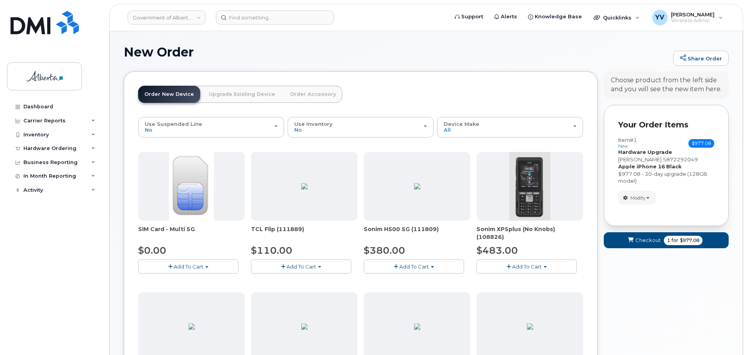
click at [236, 96] on link "Upgrade Existing Device" at bounding box center [241, 94] width 79 height 17
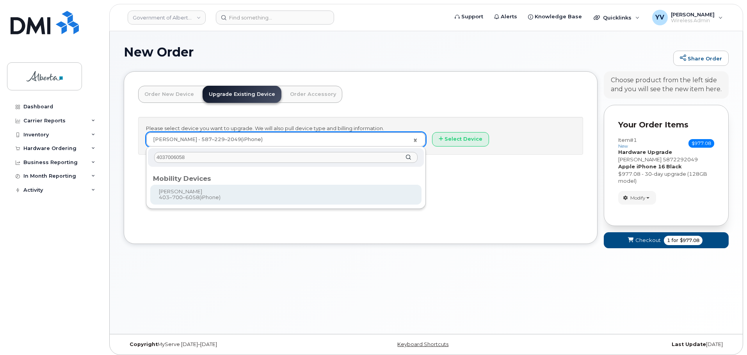
type input "4037006058"
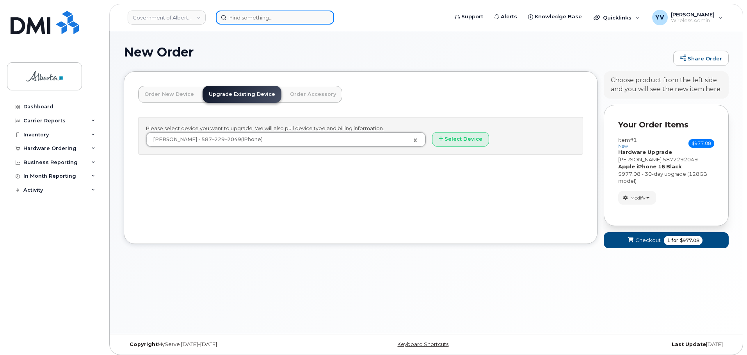
click at [240, 13] on input at bounding box center [275, 18] width 118 height 14
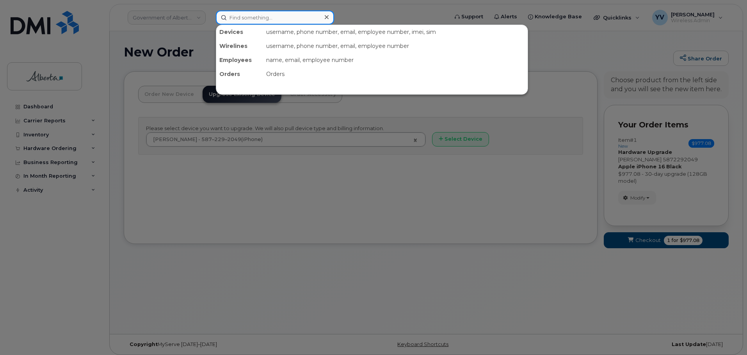
paste input "SCTASK0864096"
type input "SCTASK0864096"
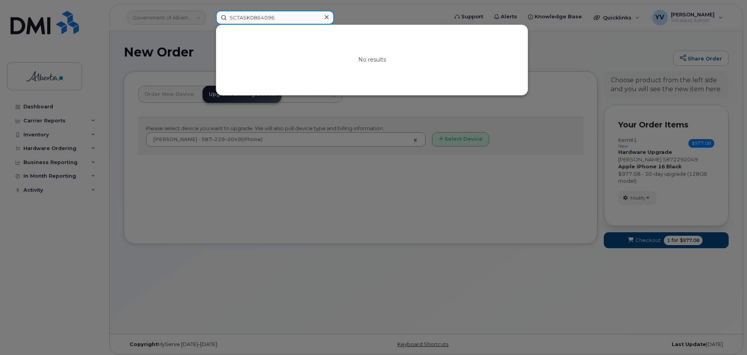
drag, startPoint x: 287, startPoint y: 15, endPoint x: 225, endPoint y: 21, distance: 62.3
click at [225, 21] on input "SCTASK0864096" at bounding box center [275, 18] width 118 height 14
paste input "4037006058"
click at [238, 17] on input "4037006058" at bounding box center [275, 18] width 118 height 14
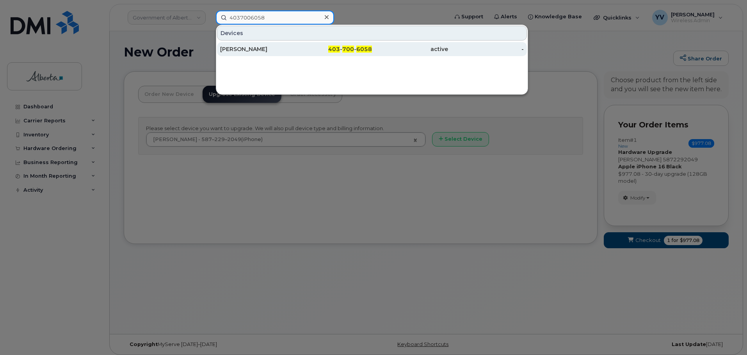
type input "4037006058"
click at [347, 49] on span "700" at bounding box center [348, 49] width 12 height 7
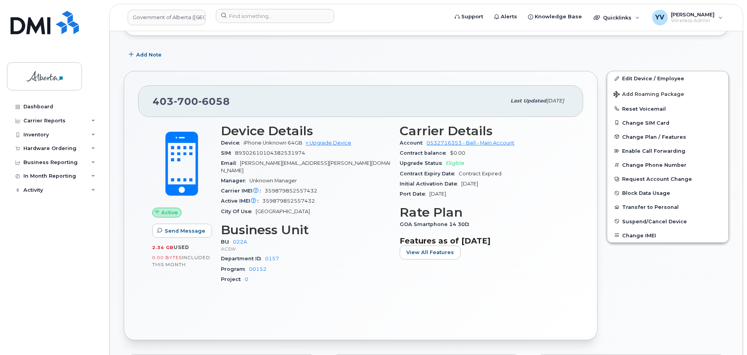
scroll to position [44, 0]
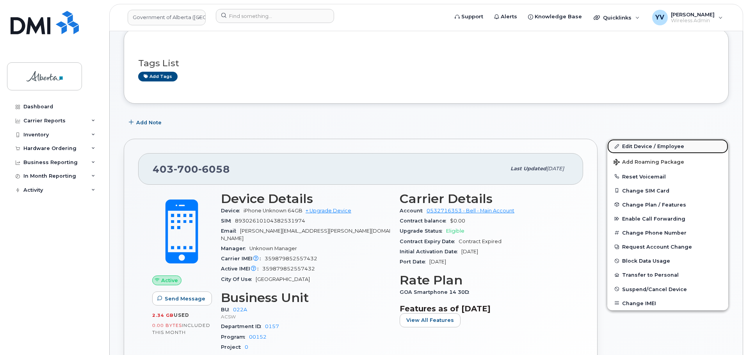
click at [641, 143] on link "Edit Device / Employee" at bounding box center [667, 146] width 121 height 14
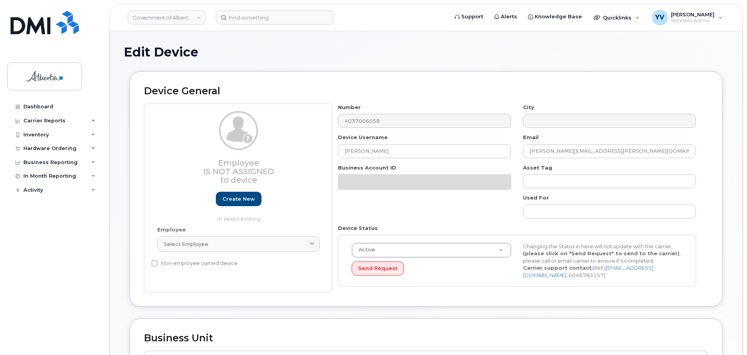
select select "4749739"
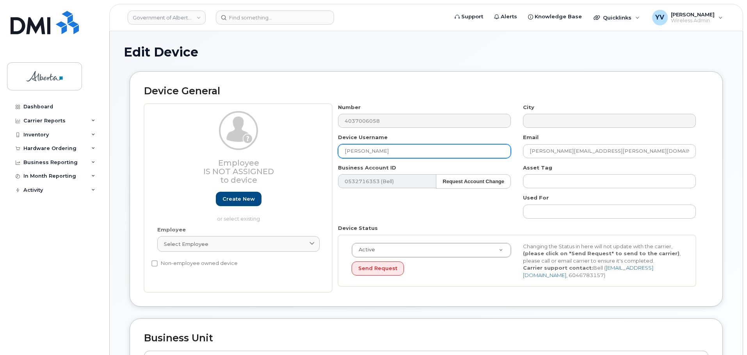
drag, startPoint x: 384, startPoint y: 152, endPoint x: 341, endPoint y: 153, distance: 42.1
click at [341, 153] on input "[PERSON_NAME]" at bounding box center [424, 151] width 173 height 14
paste input "[PERSON_NAME]"
type input "[PERSON_NAME]"
drag, startPoint x: 604, startPoint y: 152, endPoint x: 506, endPoint y: 151, distance: 97.9
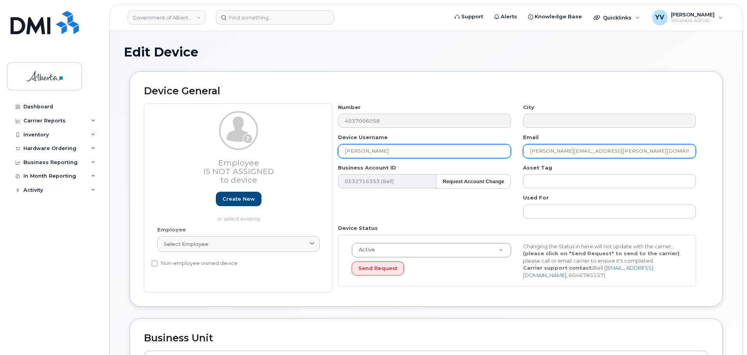
click at [506, 151] on div "Number 4037006058 City Device Username [PERSON_NAME] Email [EMAIL_ADDRESS][PERS…" at bounding box center [517, 198] width 370 height 189
paste input "[PERSON_NAME].[PERSON_NAME]"
click at [542, 148] on input "[PERSON_NAME][EMAIL_ADDRESS][PERSON_NAME][DOMAIN_NAME]" at bounding box center [609, 151] width 173 height 14
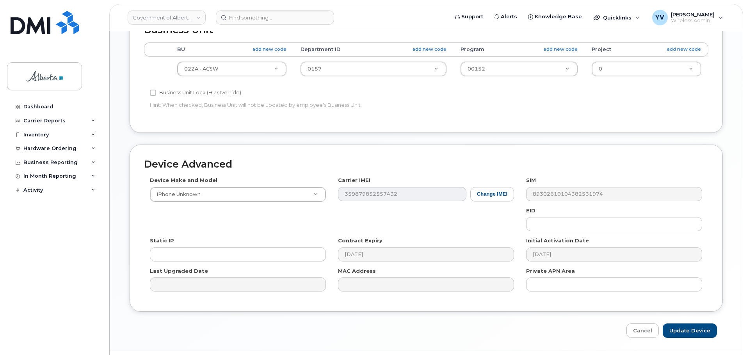
scroll to position [330, 0]
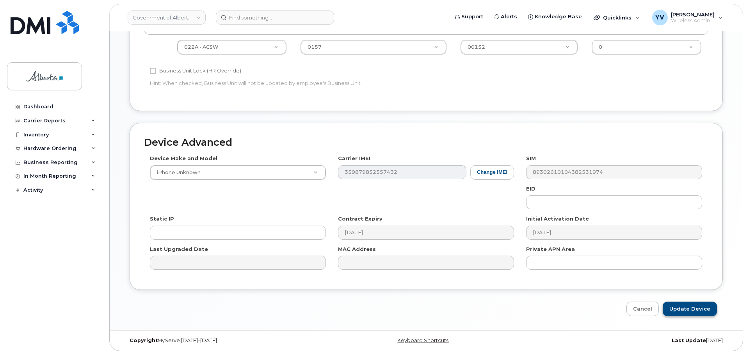
type input "Daniel.Pelton@gov.ab.ca"
click at [683, 306] on input "Update Device" at bounding box center [689, 309] width 54 height 14
type input "Saving..."
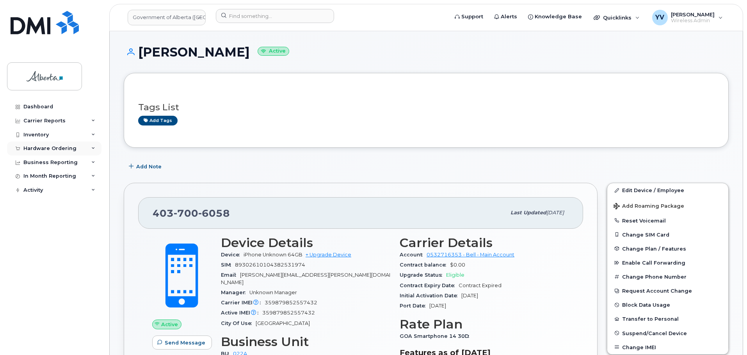
click at [48, 146] on div "Hardware Ordering" at bounding box center [49, 149] width 53 height 6
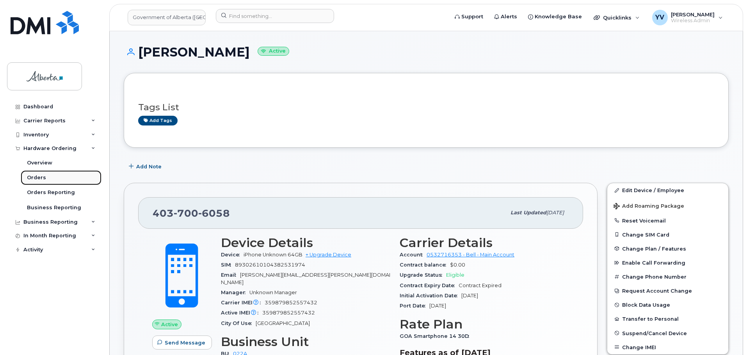
click at [35, 177] on div "Orders" at bounding box center [36, 177] width 19 height 7
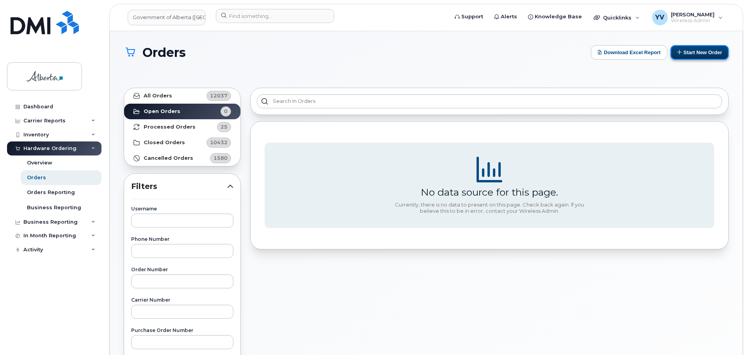
click at [701, 50] on button "Start New Order" at bounding box center [699, 52] width 58 height 14
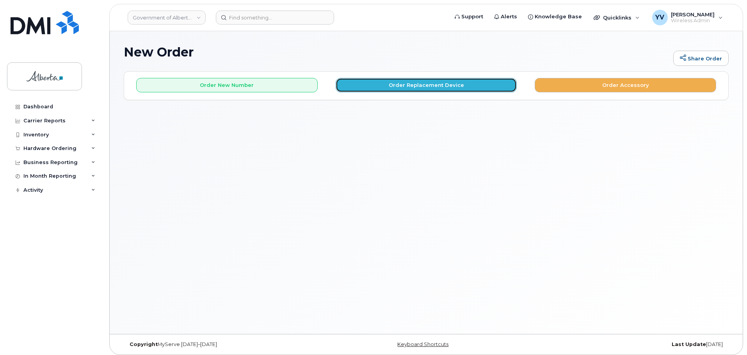
click at [398, 82] on button "Order Replacement Device" at bounding box center [426, 85] width 181 height 14
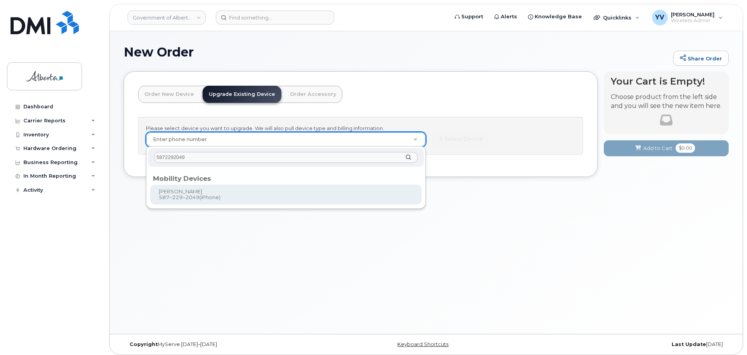
type input "5872292049"
type input "791634"
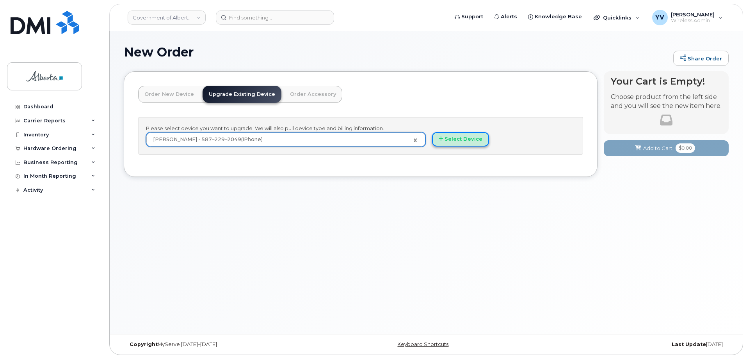
click at [472, 136] on button "Select Device" at bounding box center [460, 139] width 57 height 14
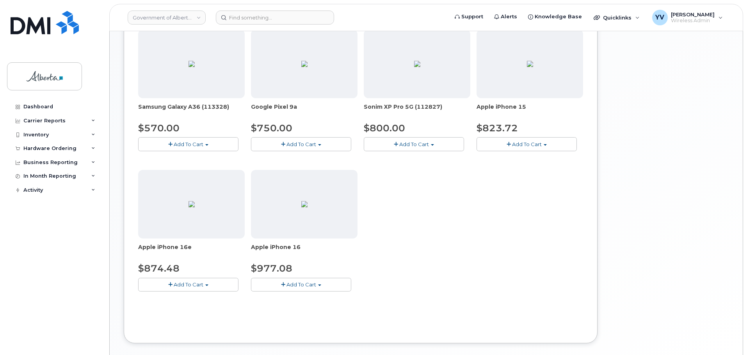
scroll to position [265, 0]
click at [318, 284] on span "button" at bounding box center [319, 284] width 3 height 2
click at [305, 306] on link "$977.08 - 30-day upgrade (128GB model)" at bounding box center [315, 308] width 124 height 10
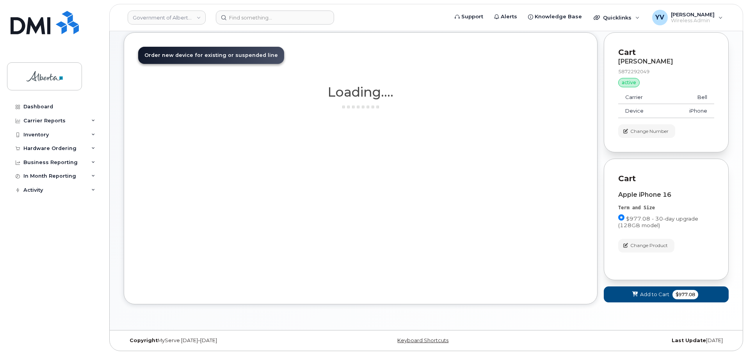
scroll to position [39, 0]
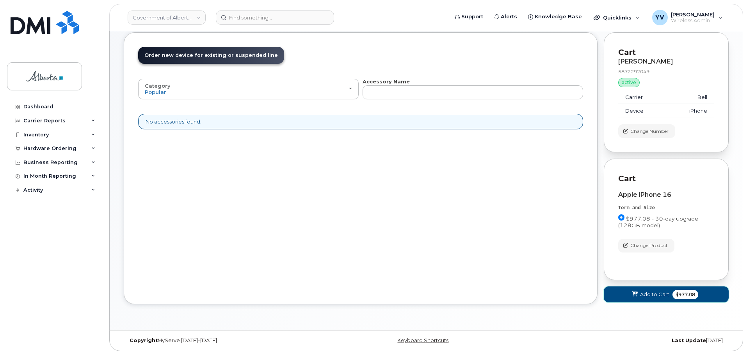
click at [646, 289] on button "Add to Cart $977.08" at bounding box center [666, 295] width 125 height 16
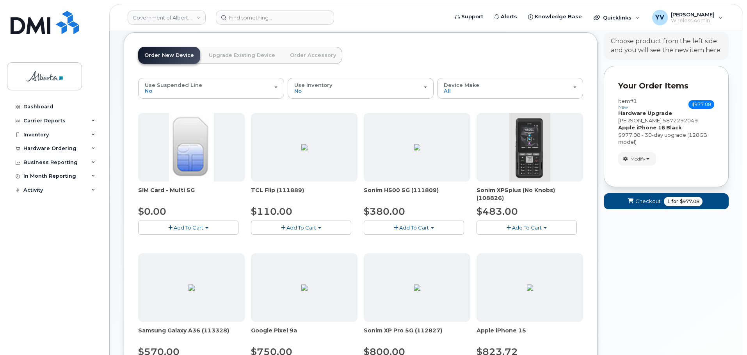
click at [234, 52] on link "Upgrade Existing Device" at bounding box center [241, 55] width 79 height 17
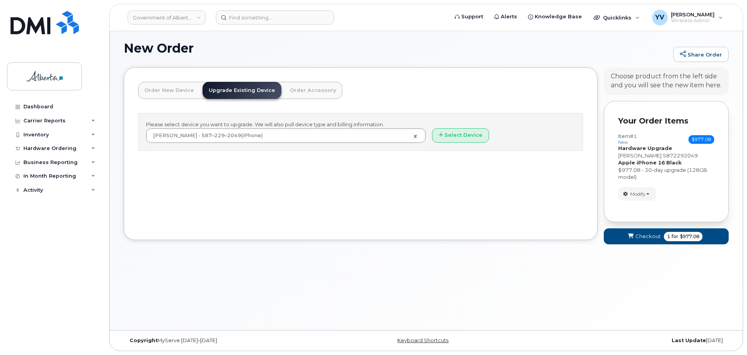
scroll to position [4, 0]
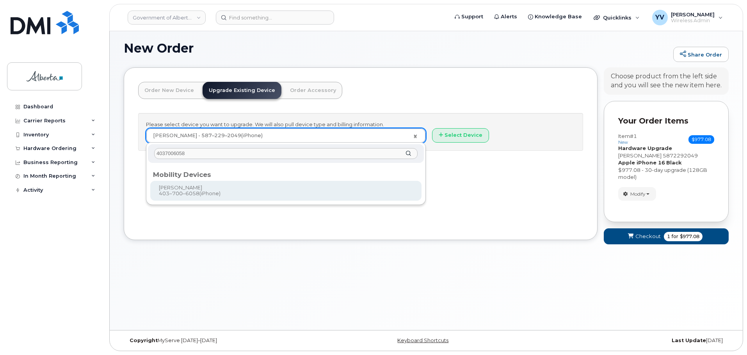
type input "4037006058"
type input "789704"
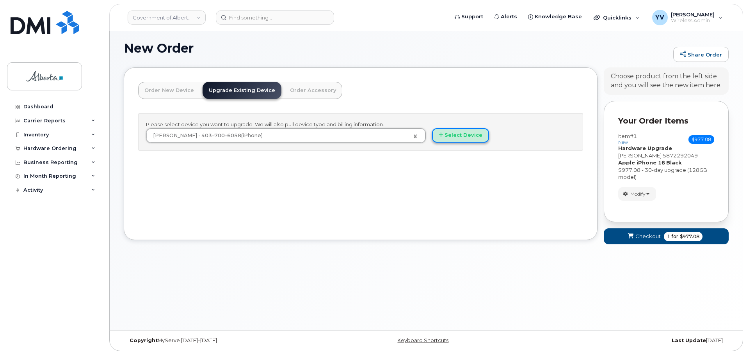
click at [469, 133] on button "Select Device" at bounding box center [460, 135] width 57 height 14
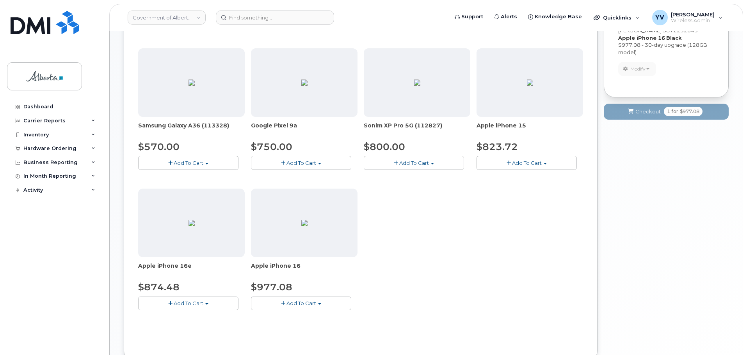
scroll to position [270, 0]
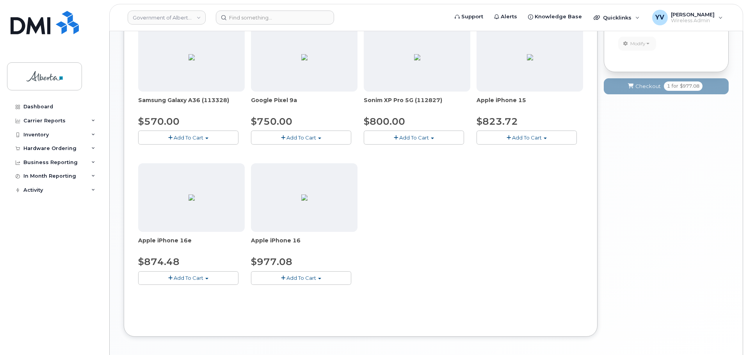
click at [322, 277] on button "Add To Cart" at bounding box center [301, 279] width 100 height 14
click at [315, 301] on link "$977.08 - 30-day upgrade (128GB model)" at bounding box center [315, 303] width 124 height 10
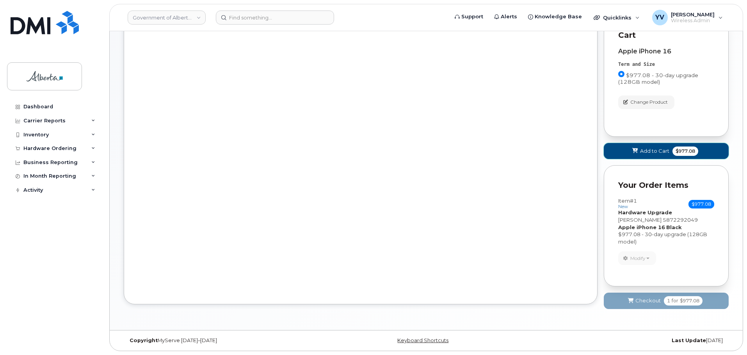
click at [648, 146] on button "Add to Cart $977.08" at bounding box center [666, 151] width 125 height 16
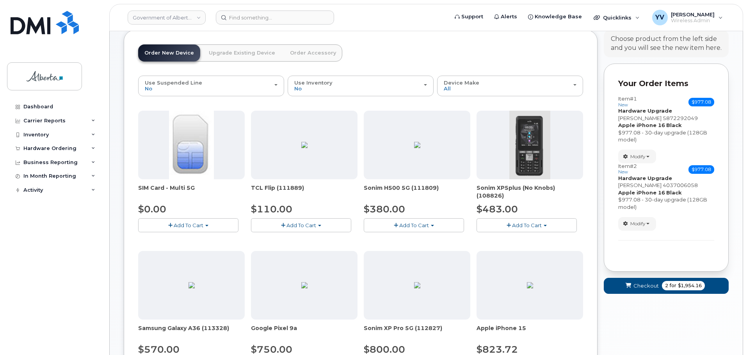
scroll to position [40, 0]
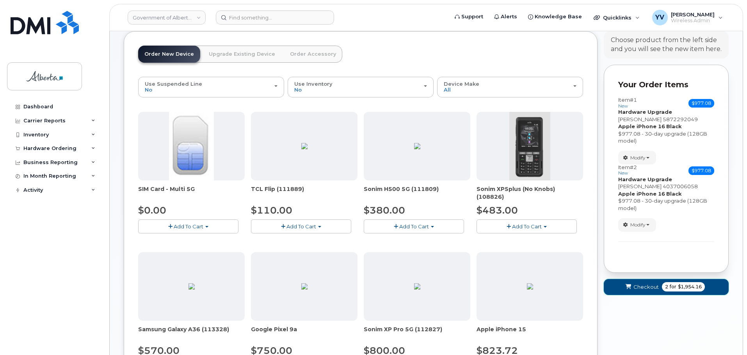
click at [644, 285] on span "Checkout" at bounding box center [645, 287] width 25 height 7
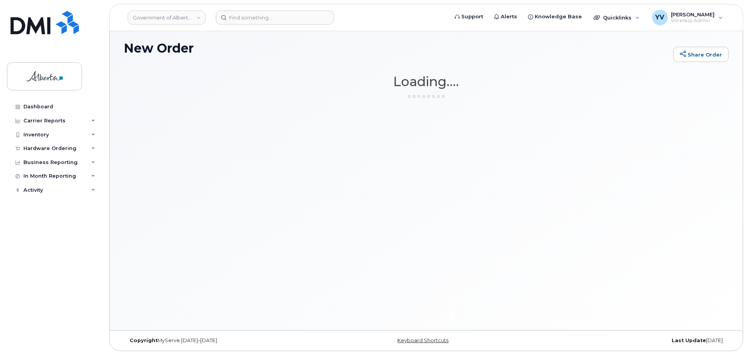
scroll to position [4, 0]
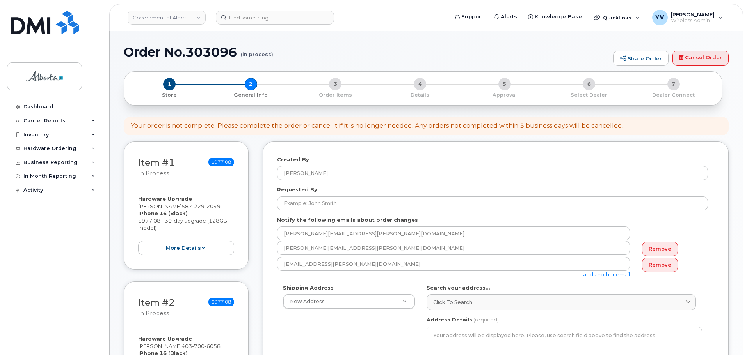
select select
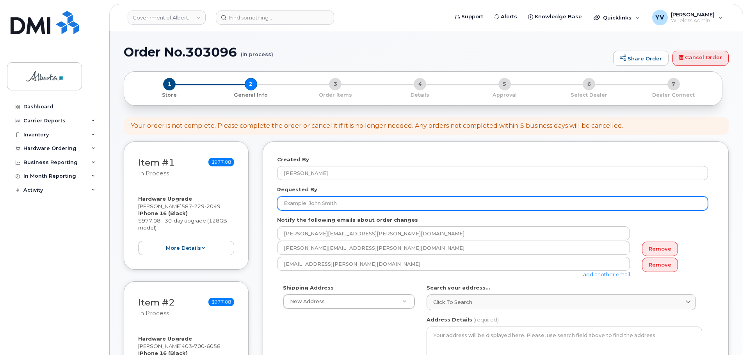
click at [285, 204] on input "Requested By" at bounding box center [492, 204] width 431 height 14
paste input "[PERSON_NAME]"
type input "[PERSON_NAME]"
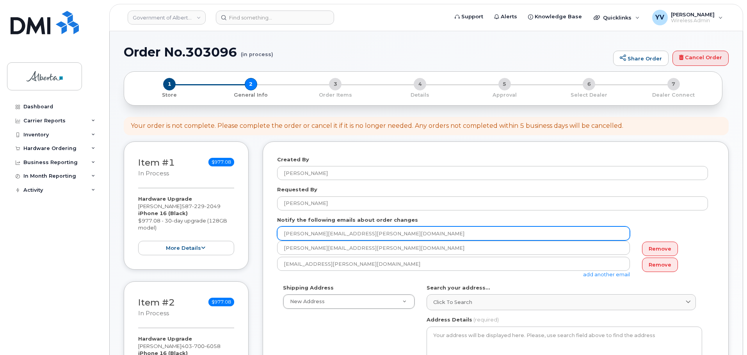
drag, startPoint x: 355, startPoint y: 234, endPoint x: 282, endPoint y: 238, distance: 72.7
click at [282, 238] on input "[PERSON_NAME][EMAIL_ADDRESS][PERSON_NAME][DOMAIN_NAME]" at bounding box center [453, 234] width 353 height 14
paste input "Richard.Hanse"
type input "Richard.Hansen@gov.ab.ca"
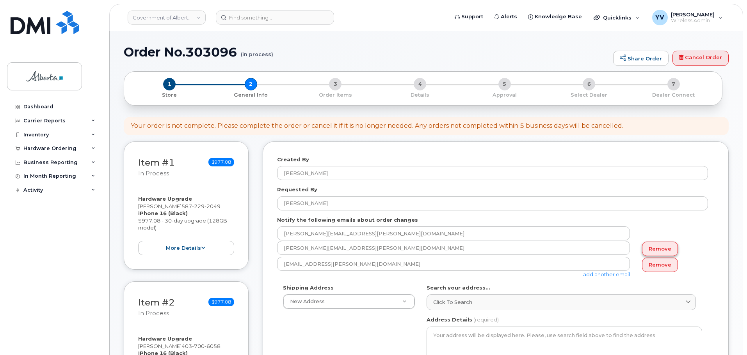
click at [654, 246] on link "Remove" at bounding box center [660, 249] width 36 height 14
type input "yen.vong@gov.ab.ca"
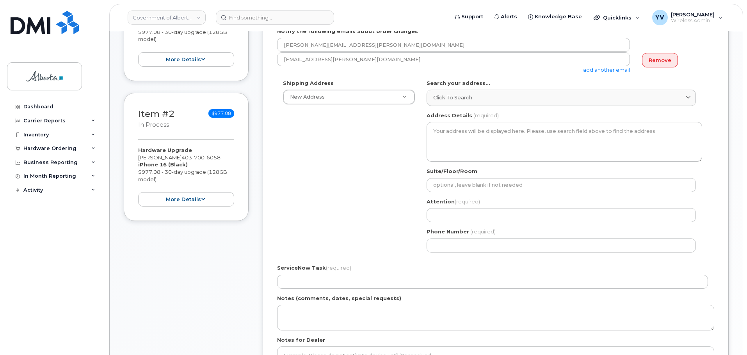
scroll to position [205, 0]
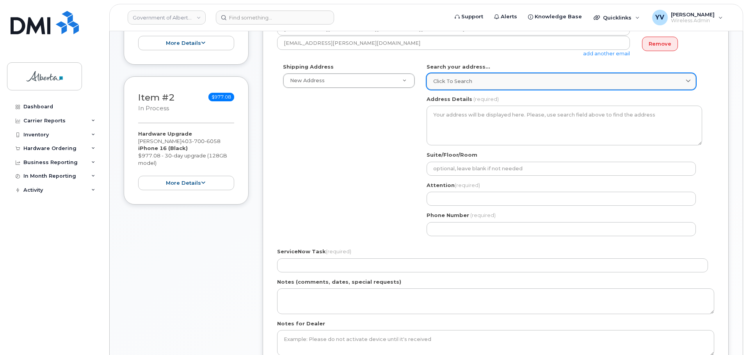
click at [446, 80] on span "Click to search" at bounding box center [452, 81] width 39 height 7
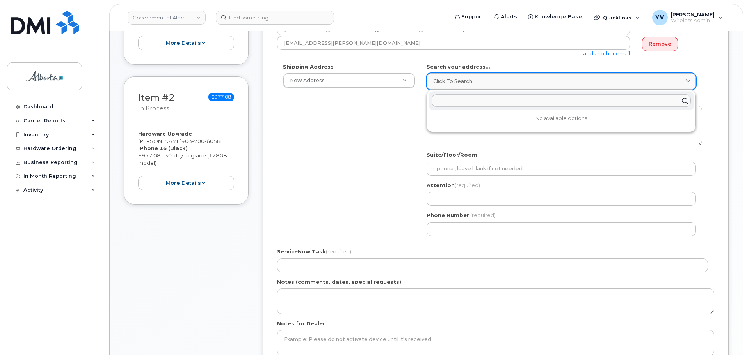
paste input "1415 - 14 Avenue N. W."
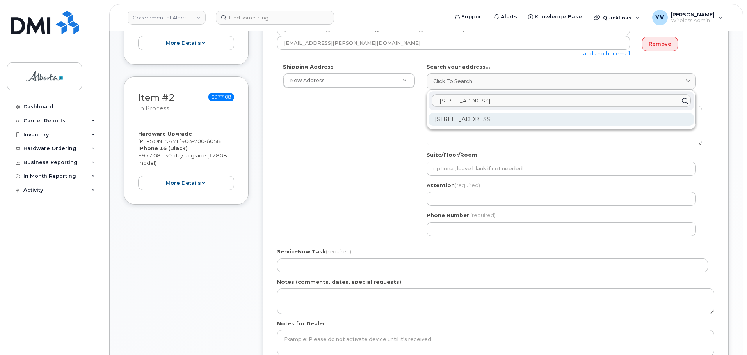
type input "1415 - 14 Avenue N. W."
click at [469, 121] on div "1415 14 Ave NW Calgary AB T2N 1M4" at bounding box center [560, 119] width 265 height 13
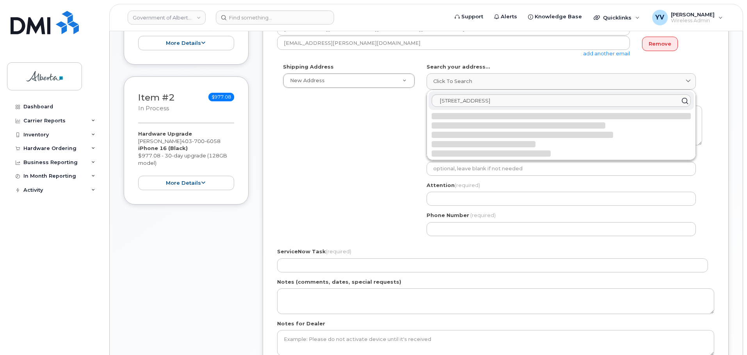
select select
type textarea "1415 14 Ave NW CALGARY AB T2N 1M4 CANADA"
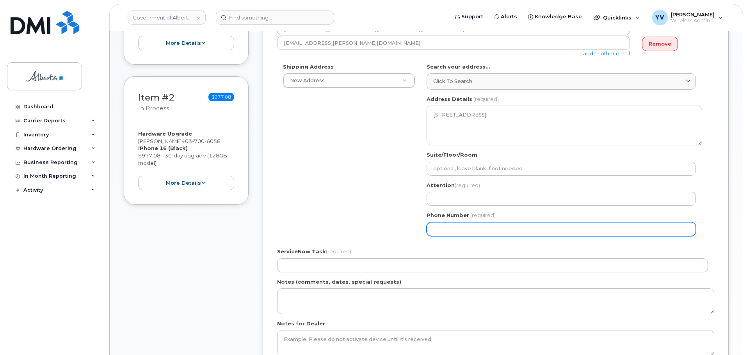
click at [437, 230] on input "Phone Number" at bounding box center [560, 229] width 269 height 14
paste input "4032978043"
select select
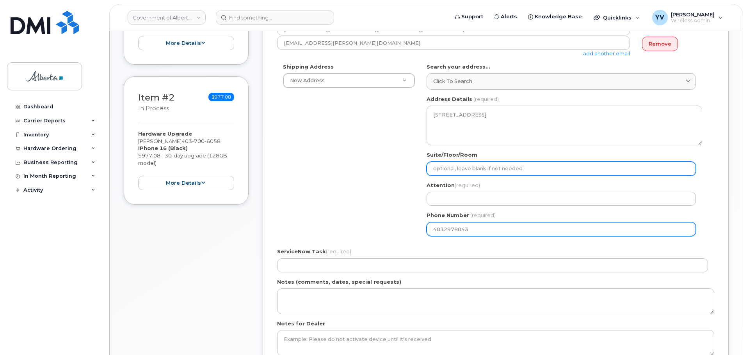
type input "4032978043"
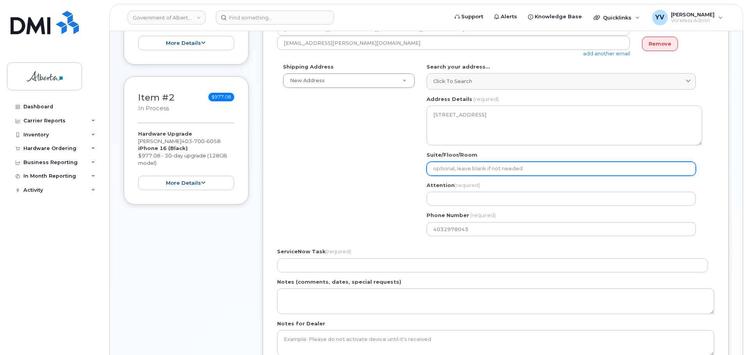
click at [459, 167] on input "Suite/Floor/Room" at bounding box center [560, 169] width 269 height 14
type input "Main Floor"
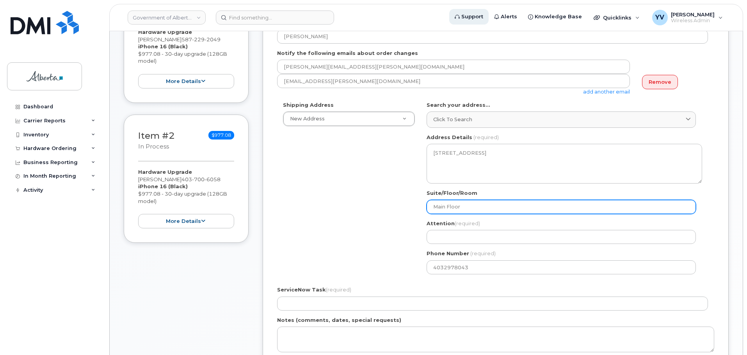
scroll to position [164, 0]
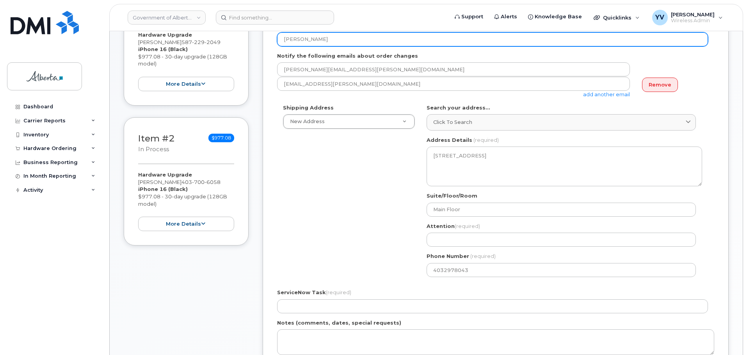
drag, startPoint x: 332, startPoint y: 43, endPoint x: 285, endPoint y: 42, distance: 46.8
click at [285, 42] on input "Richard Hansen" at bounding box center [492, 39] width 431 height 14
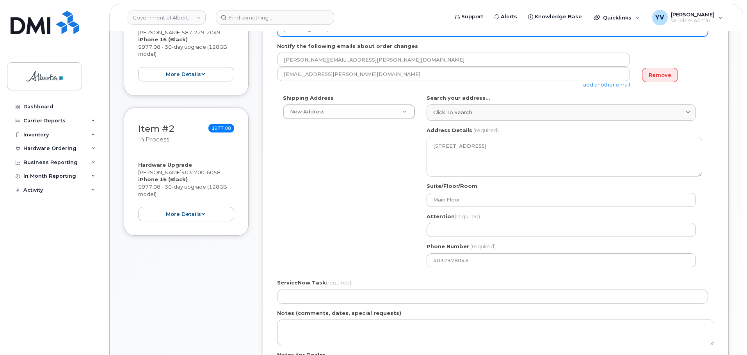
scroll to position [203, 0]
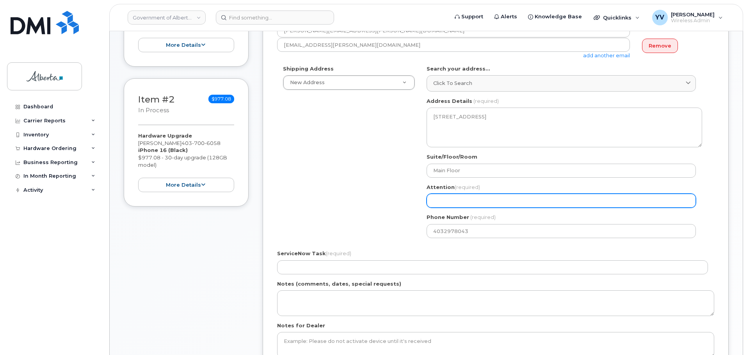
click at [450, 204] on input "Attention (required)" at bounding box center [560, 201] width 269 height 14
paste input "[PERSON_NAME]"
select select
type input "[PERSON_NAME]"
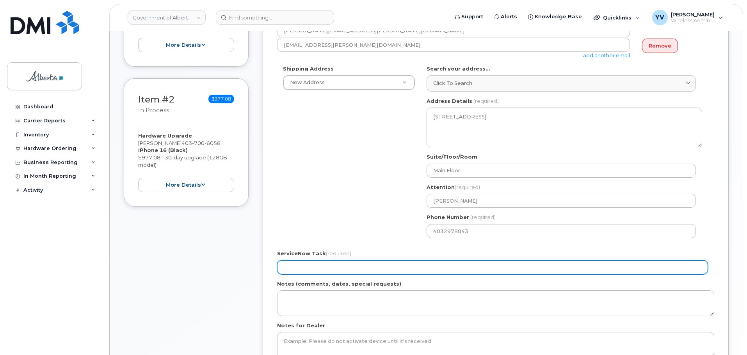
click at [299, 267] on input "ServiceNow Task (required)" at bounding box center [492, 268] width 431 height 14
paste input "SCTASK0864094"
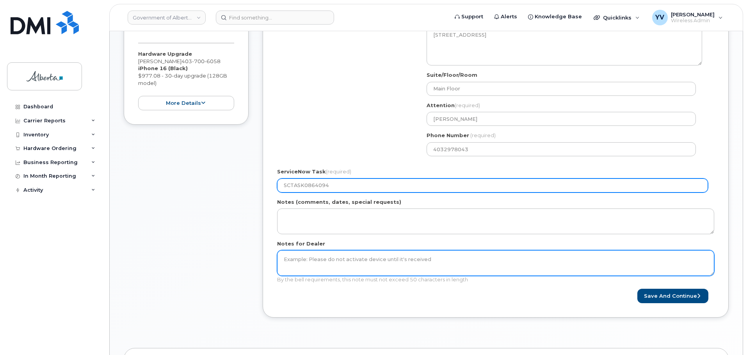
scroll to position [286, 0]
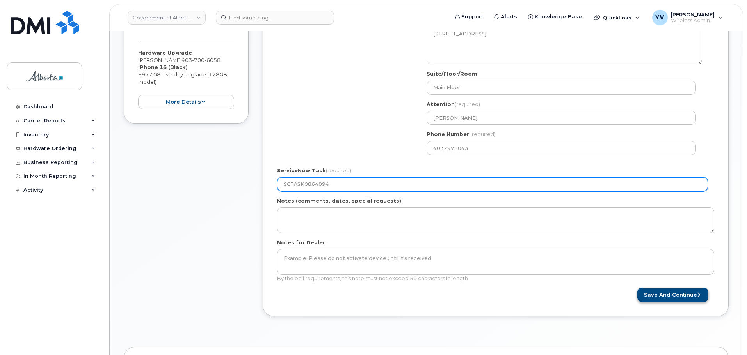
type input "SCTASK0864094"
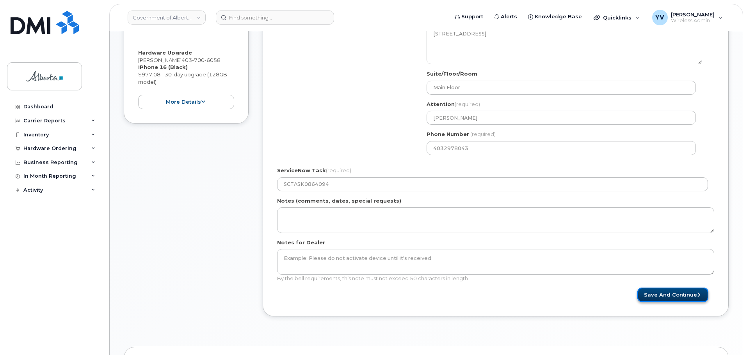
click at [655, 294] on button "Save and Continue" at bounding box center [672, 295] width 71 height 14
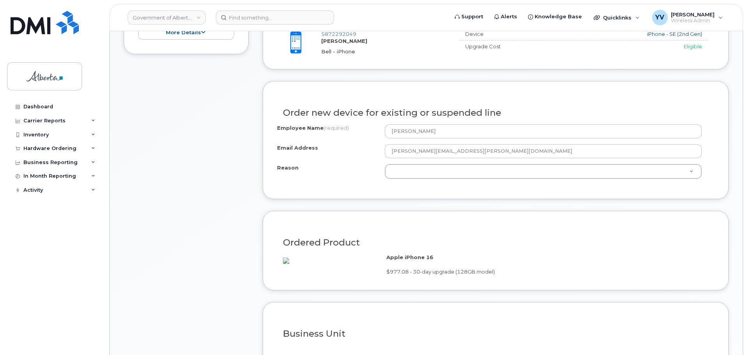
scroll to position [374, 0]
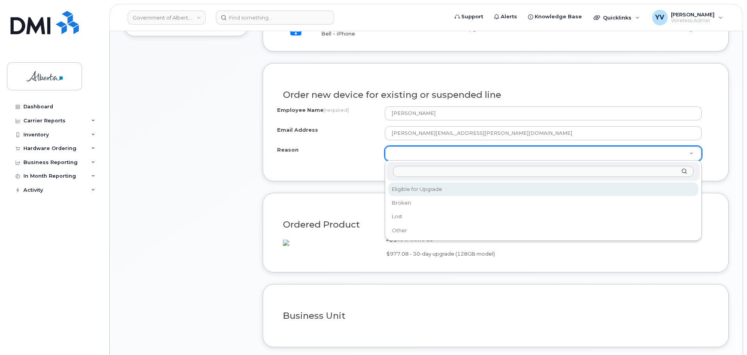
select select "eligible_for_upgrade"
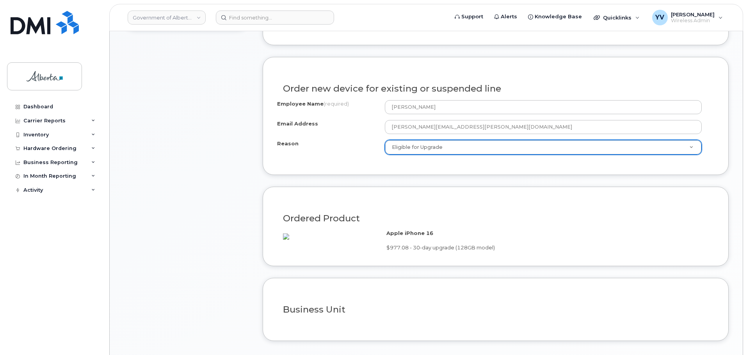
scroll to position [481, 0]
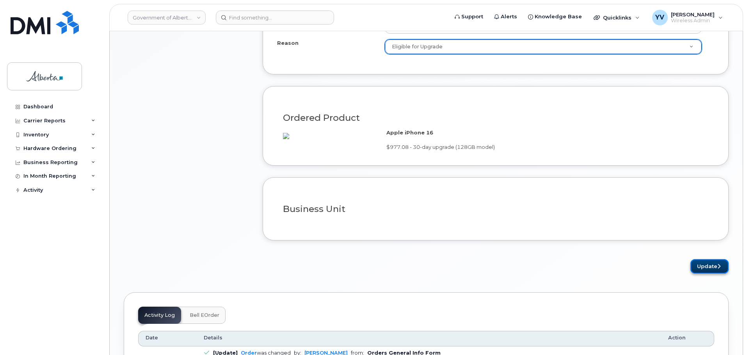
click at [706, 272] on button "Update" at bounding box center [709, 266] width 38 height 14
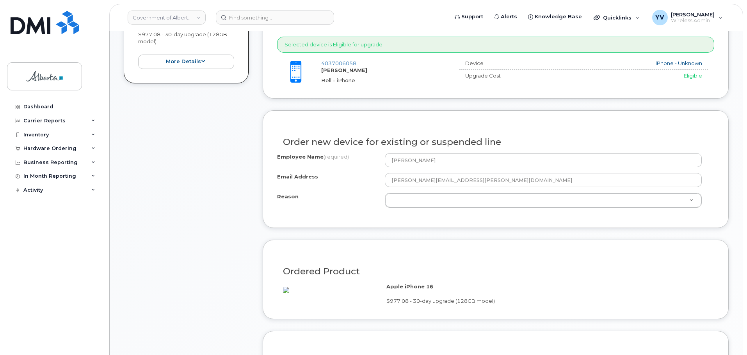
scroll to position [384, 0]
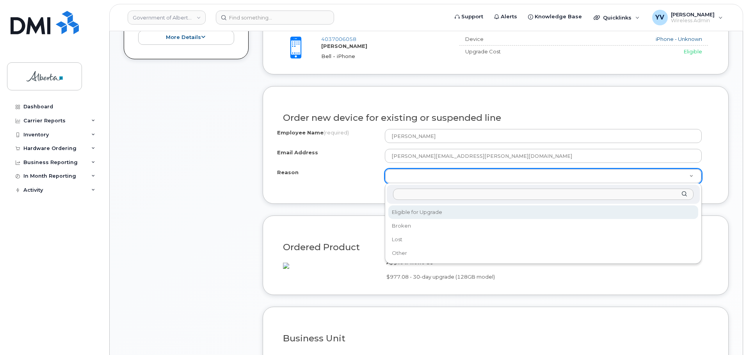
select select "eligible_for_upgrade"
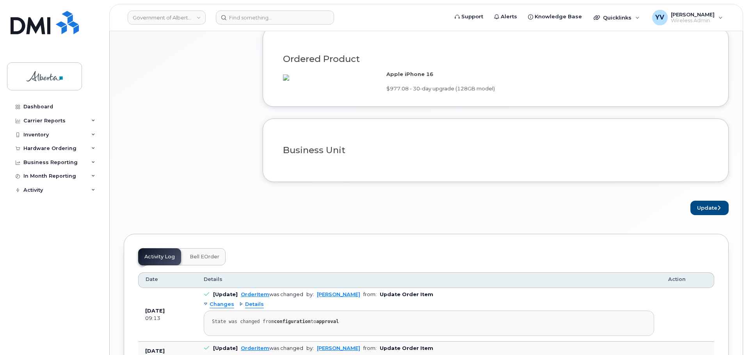
scroll to position [622, 0]
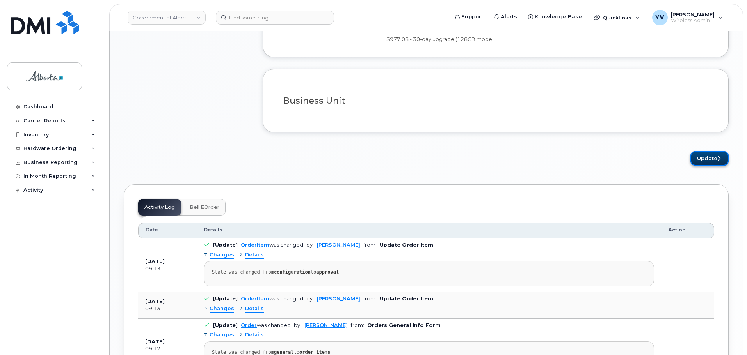
click at [702, 163] on button "Update" at bounding box center [709, 158] width 38 height 14
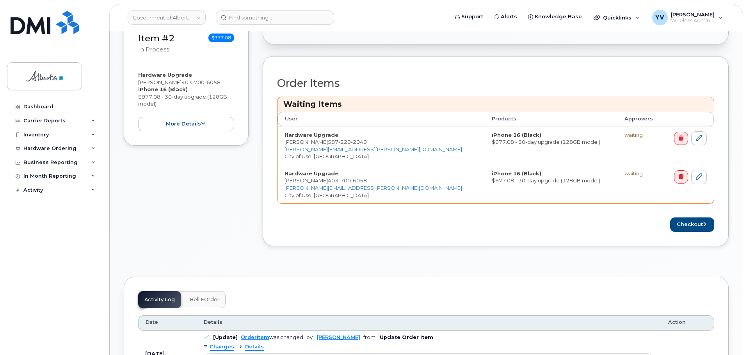
scroll to position [301, 0]
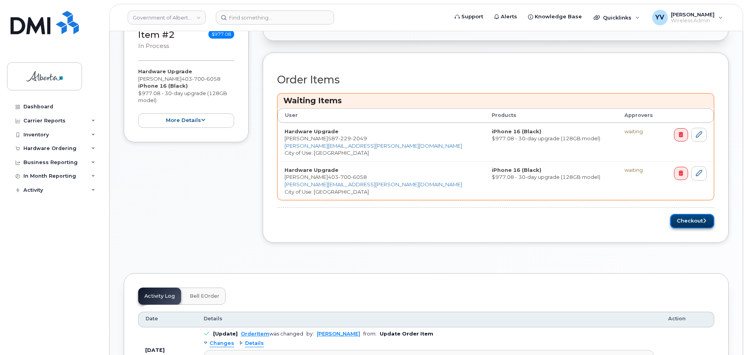
click at [691, 221] on button "Checkout" at bounding box center [692, 221] width 44 height 14
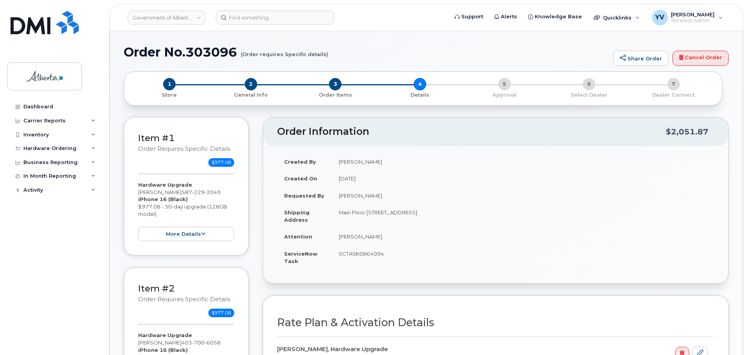
select select
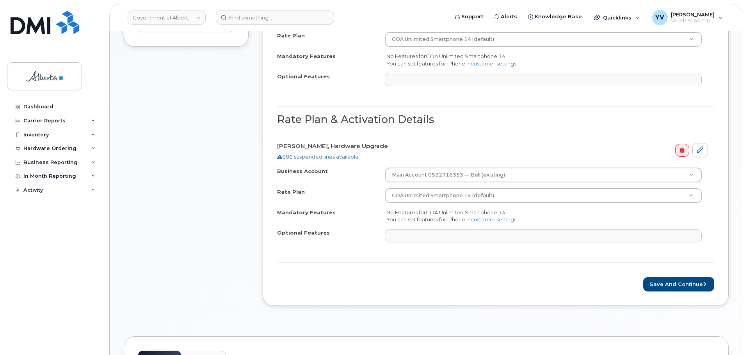
scroll to position [362, 0]
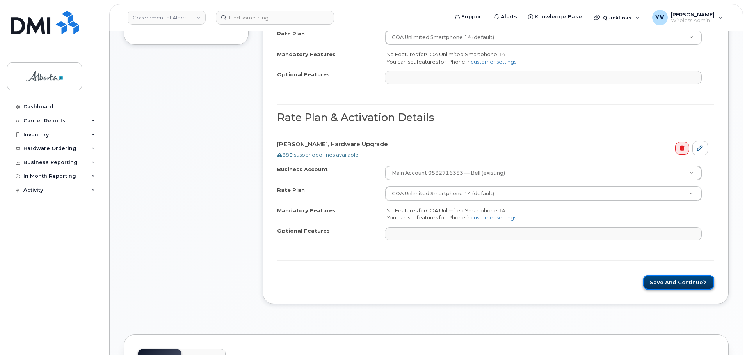
click at [671, 284] on button "Save and Continue" at bounding box center [678, 282] width 71 height 14
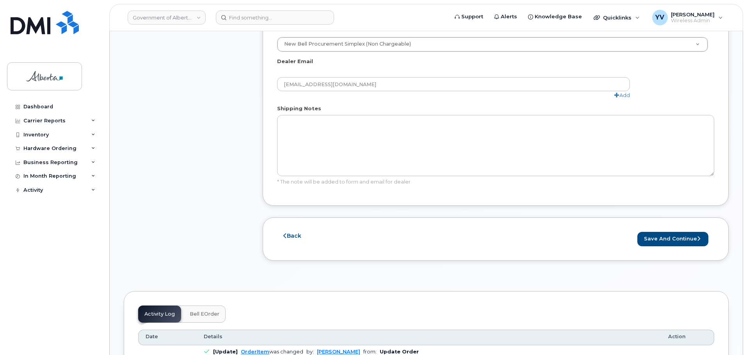
scroll to position [526, 0]
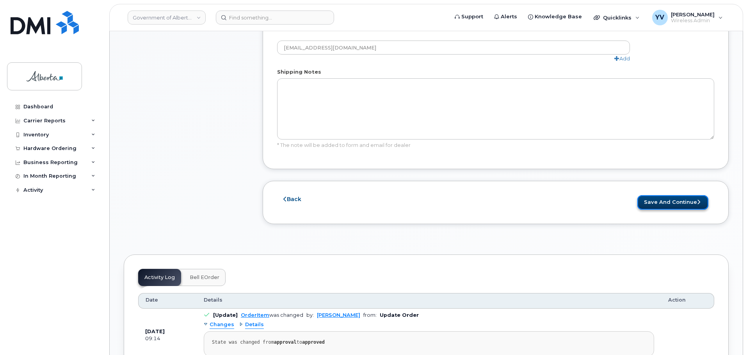
click at [670, 195] on button "Save and Continue" at bounding box center [672, 202] width 71 height 14
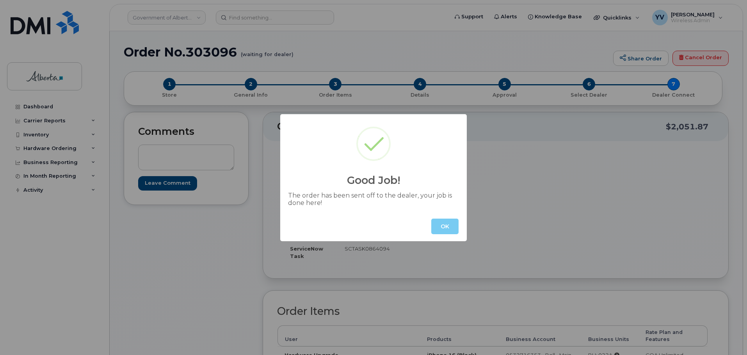
click at [449, 219] on button "OK" at bounding box center [444, 227] width 27 height 16
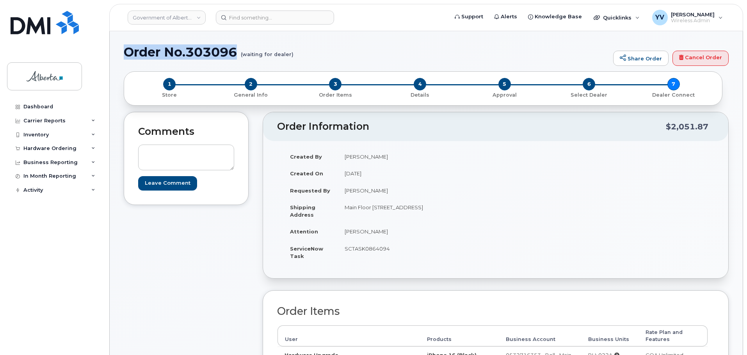
drag, startPoint x: 238, startPoint y: 53, endPoint x: 124, endPoint y: 49, distance: 114.0
click at [124, 49] on h1 "Order No.303096 (waiting for dealer)" at bounding box center [366, 52] width 485 height 14
copy h1 "Order No.303096"
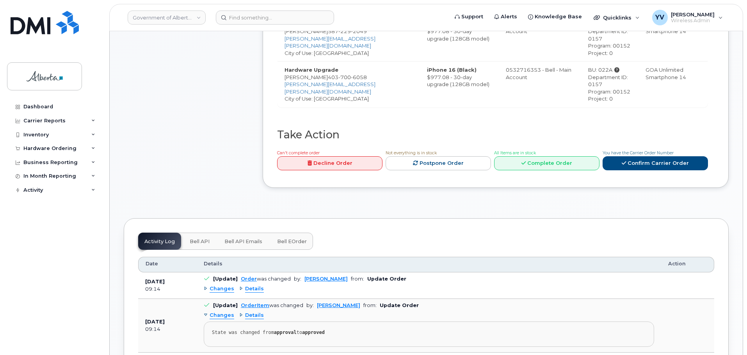
scroll to position [346, 0]
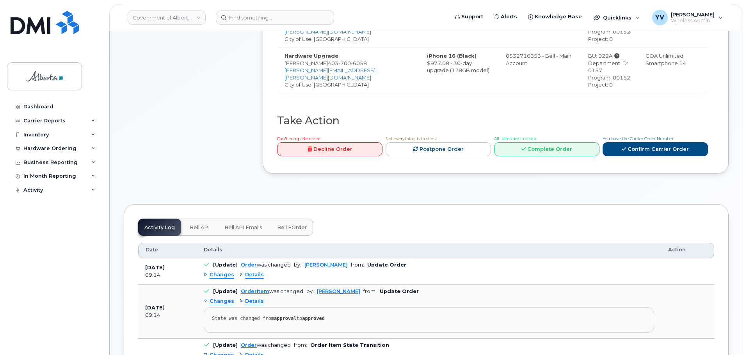
click at [192, 225] on span "Bell API" at bounding box center [200, 228] width 20 height 6
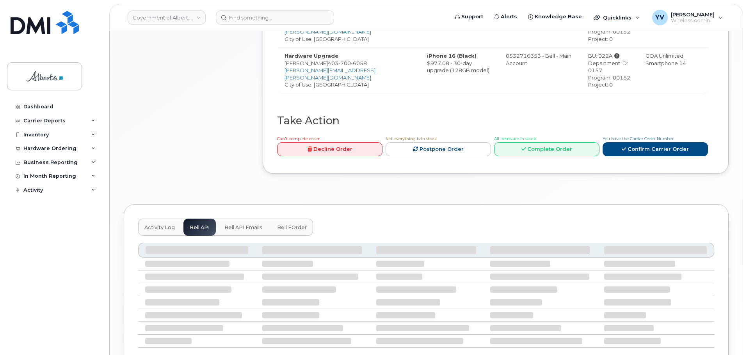
scroll to position [329, 0]
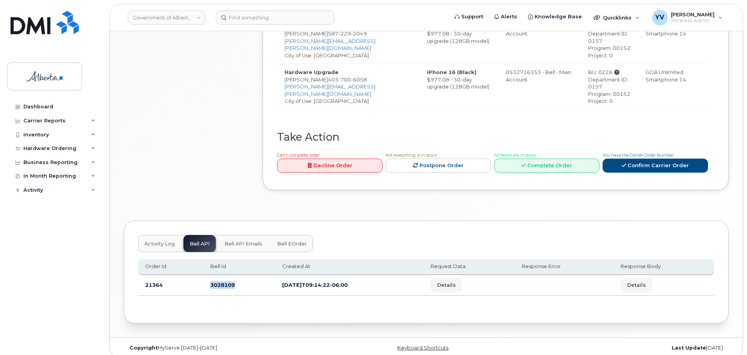
drag, startPoint x: 240, startPoint y: 276, endPoint x: 206, endPoint y: 281, distance: 33.5
click at [206, 281] on td "3028109" at bounding box center [239, 285] width 72 height 21
copy td "3028109"
click at [671, 100] on td "GOA Unlimited Smartphone 14" at bounding box center [672, 87] width 69 height 46
click at [683, 97] on td "GOA Unlimited Smartphone 14" at bounding box center [672, 87] width 69 height 46
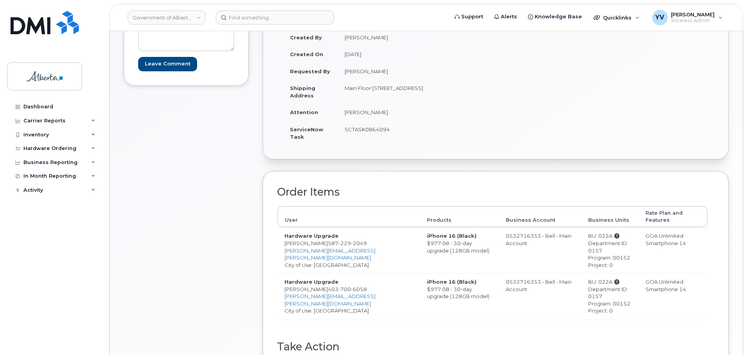
scroll to position [116, 0]
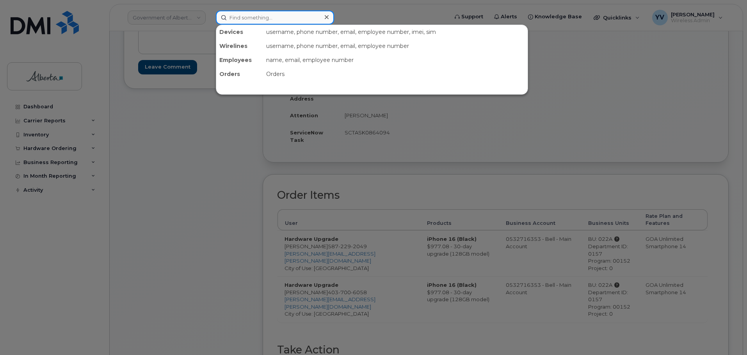
click at [241, 20] on input at bounding box center [275, 18] width 118 height 14
paste input "nathan.schmidt@bell.ca"
type input "nathan.schmidt@bell.ca"
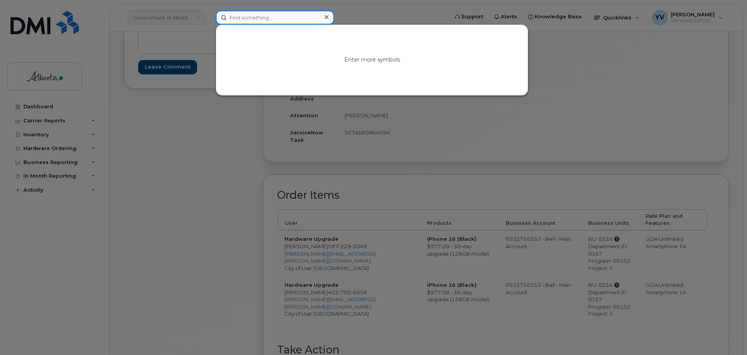
paste input "5873727938"
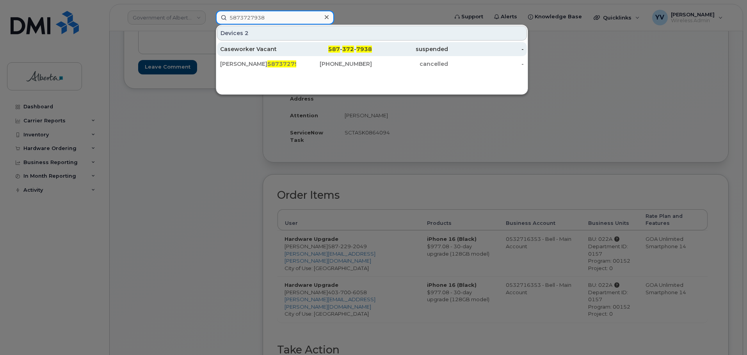
type input "5873727938"
click at [345, 50] on span "372" at bounding box center [348, 49] width 12 height 7
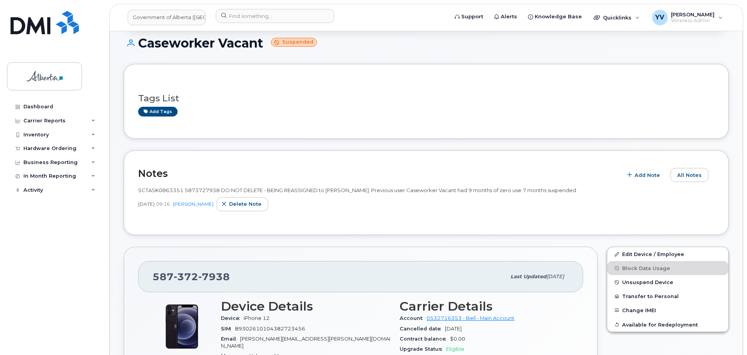
scroll to position [50, 0]
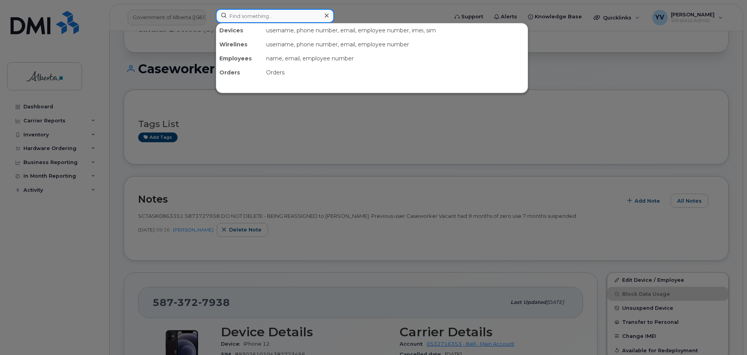
click at [231, 18] on input at bounding box center [275, 16] width 118 height 14
paste input "7802938215"
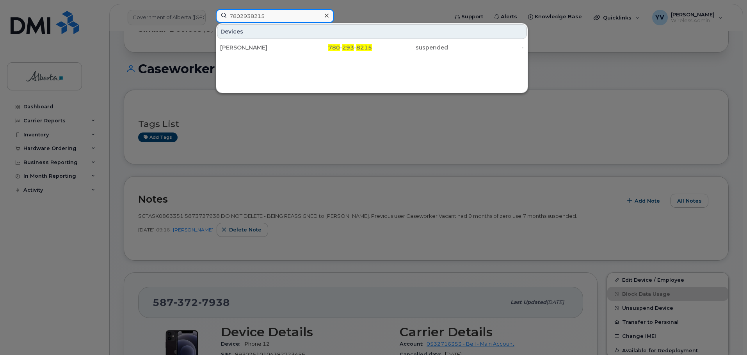
drag, startPoint x: 267, startPoint y: 16, endPoint x: 215, endPoint y: 16, distance: 52.3
click at [215, 16] on div "7802938215 Devices Katrean Halabi 780 - 293 - 8215 suspended -" at bounding box center [330, 17] width 240 height 17
paste input "4034646656"
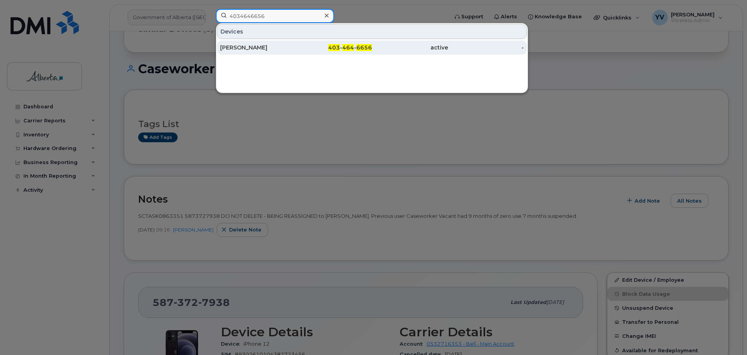
type input "4034646656"
click at [353, 44] on div "403 - 464 - 6656" at bounding box center [334, 48] width 76 height 8
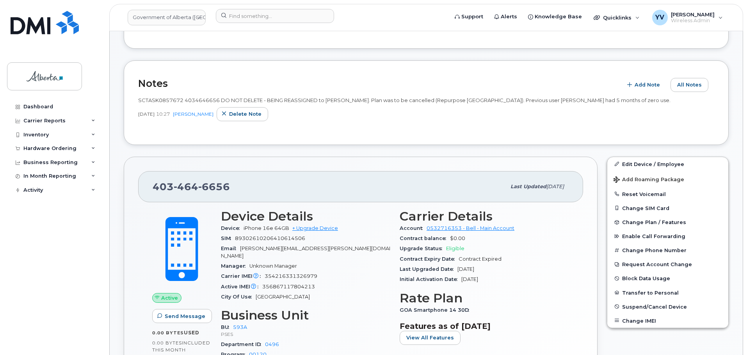
scroll to position [136, 0]
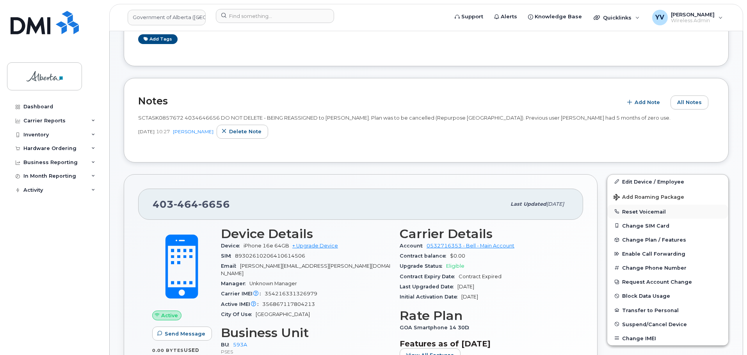
click at [636, 209] on button "Reset Voicemail" at bounding box center [667, 212] width 121 height 14
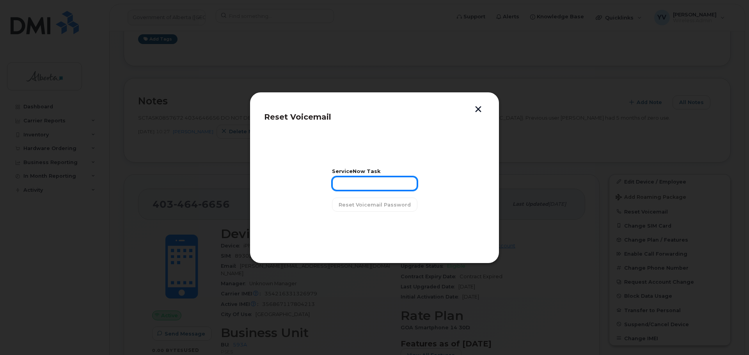
click at [346, 180] on input "text" at bounding box center [374, 184] width 85 height 14
paste input "SCTASK0857672"
type input "SCTASK0857672"
click at [373, 201] on button "Reset Voicemail Password" at bounding box center [374, 205] width 85 height 14
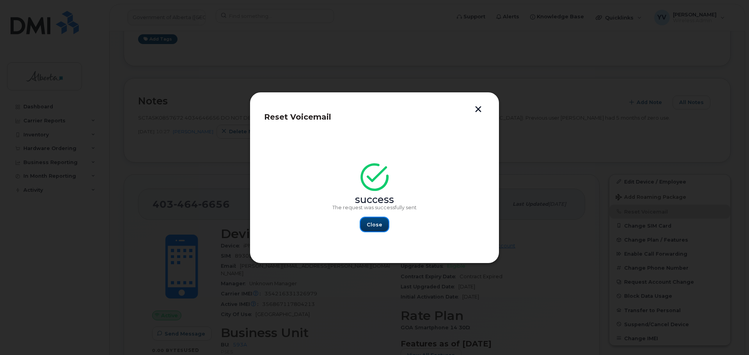
click at [371, 223] on span "Close" at bounding box center [375, 224] width 16 height 7
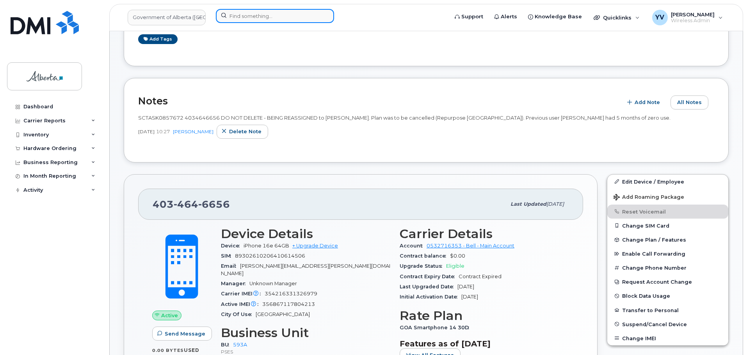
click at [241, 22] on input at bounding box center [275, 16] width 118 height 14
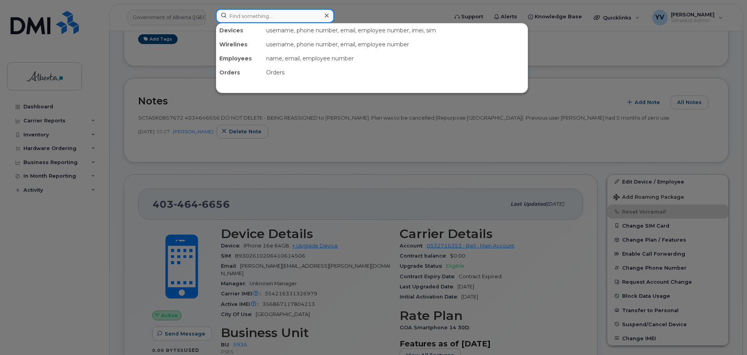
paste input "873408497"
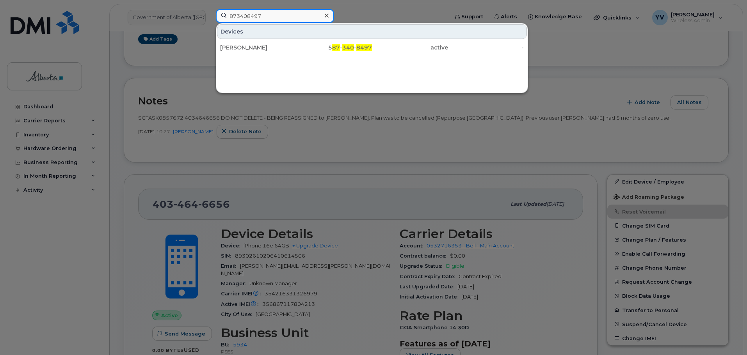
click at [232, 13] on input "873408497" at bounding box center [275, 16] width 118 height 14
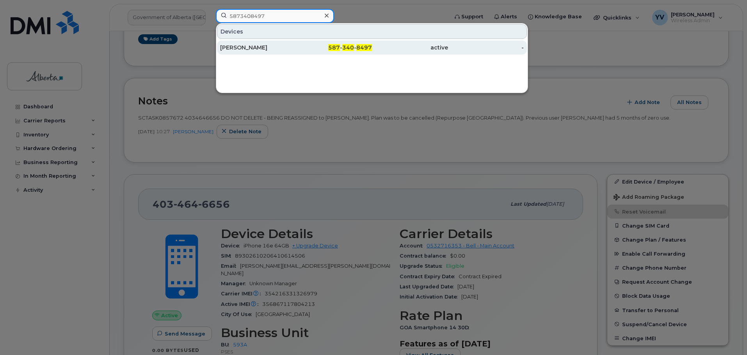
type input "5873408497"
click at [345, 49] on span "340" at bounding box center [348, 47] width 12 height 7
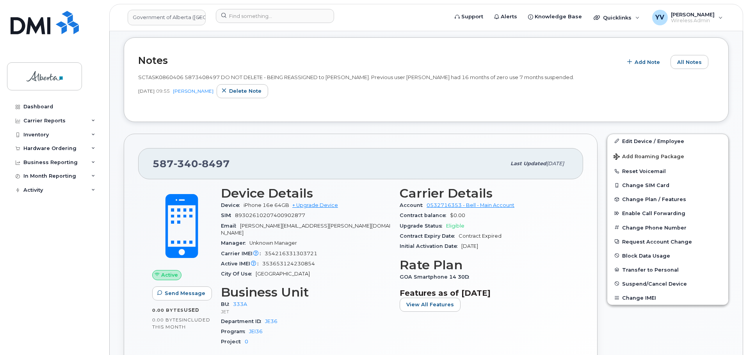
scroll to position [102, 0]
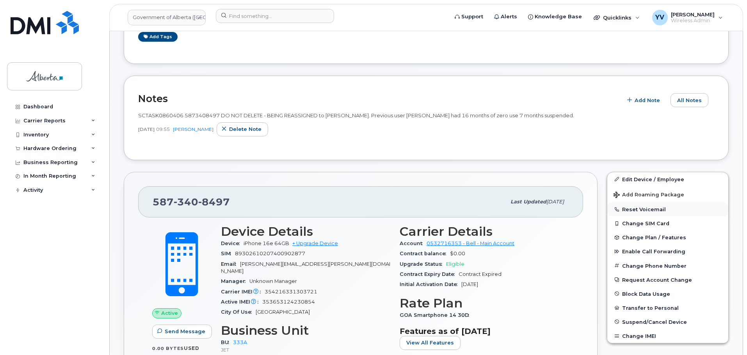
click at [654, 209] on button "Reset Voicemail" at bounding box center [667, 209] width 121 height 14
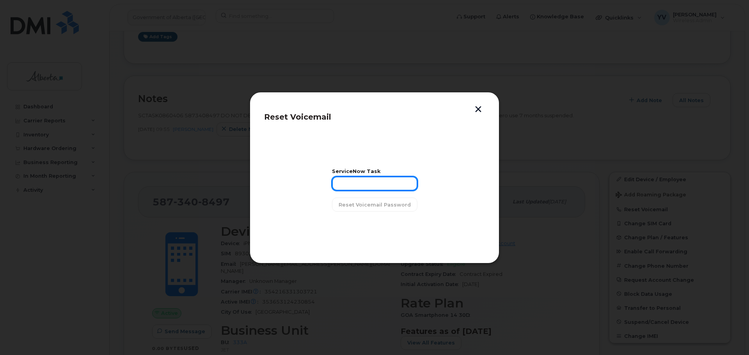
click at [352, 187] on input "text" at bounding box center [374, 184] width 85 height 14
paste input "SCTASK0860406"
type input "SCTASK0860406"
click at [376, 202] on span "Reset Voicemail Password" at bounding box center [375, 204] width 72 height 7
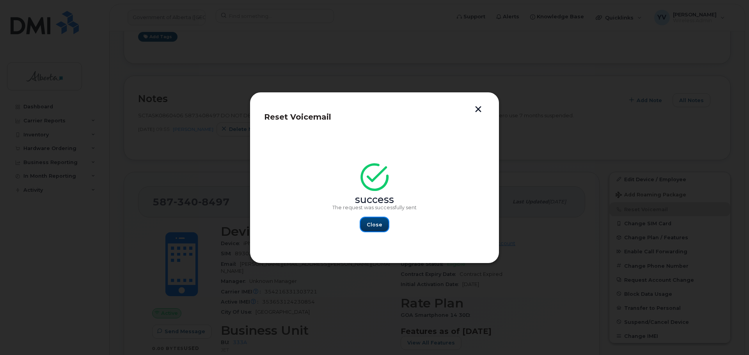
click at [368, 224] on span "Close" at bounding box center [375, 224] width 16 height 7
